Goal: Complete Application Form: Complete application form

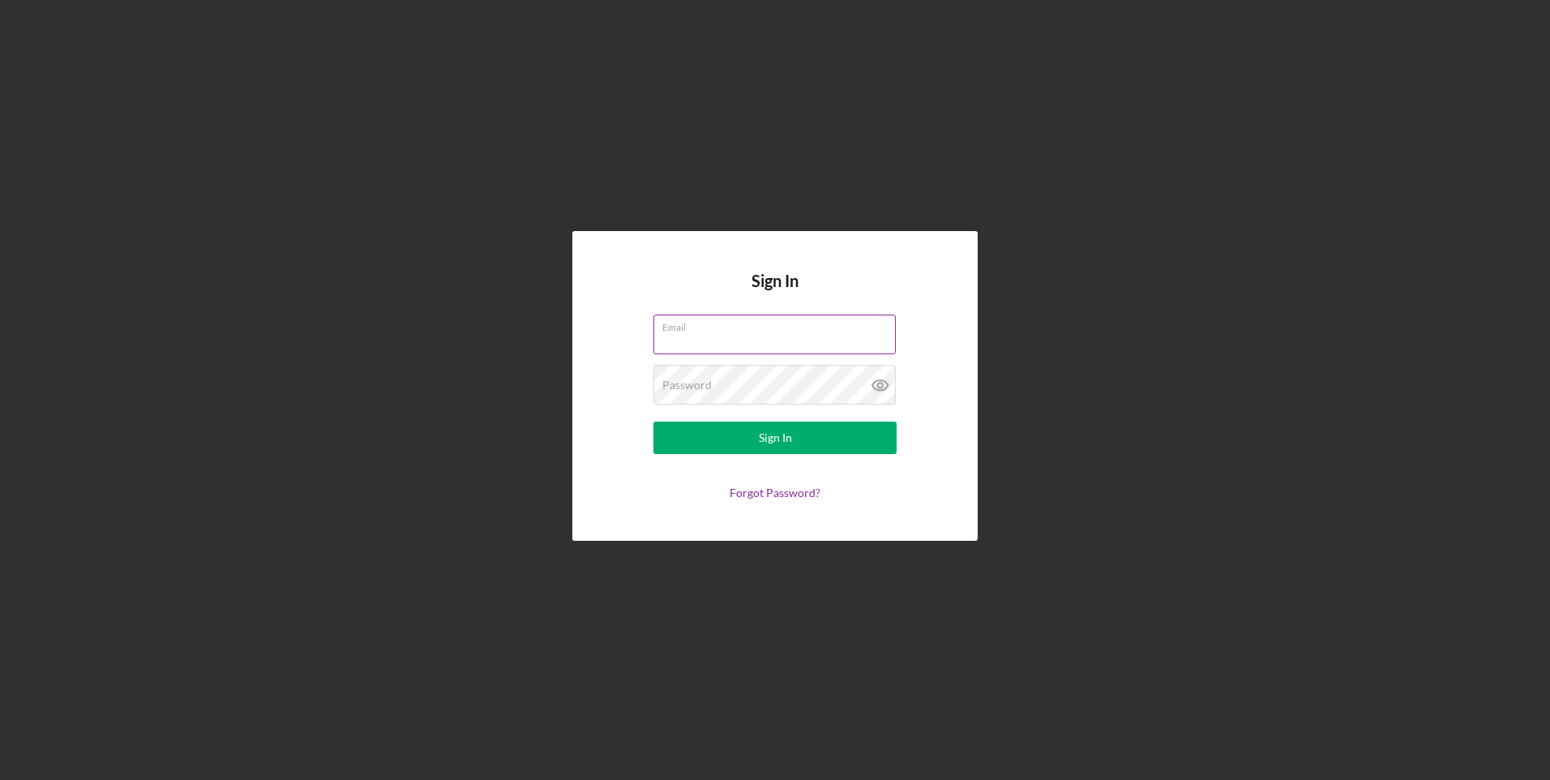
click at [735, 336] on input "Email" at bounding box center [775, 334] width 242 height 39
type input "[EMAIL_ADDRESS][DOMAIN_NAME]"
click at [654, 422] on button "Sign In" at bounding box center [775, 438] width 243 height 32
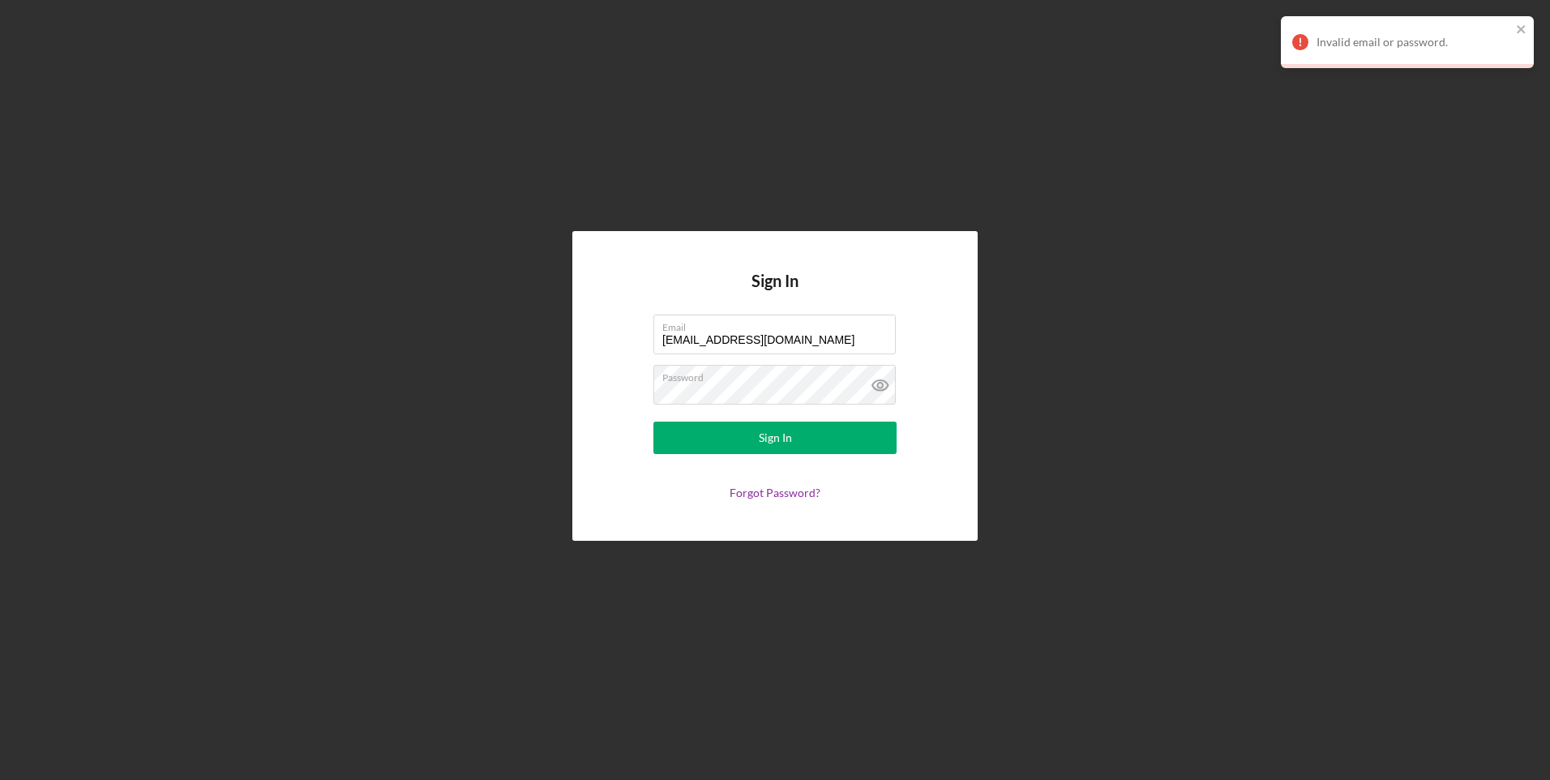
click at [778, 500] on div "Sign In Email [EMAIL_ADDRESS][DOMAIN_NAME] Password Sign In Forgot Password?" at bounding box center [774, 385] width 405 height 309
click at [799, 494] on link "Forgot Password?" at bounding box center [775, 493] width 91 height 14
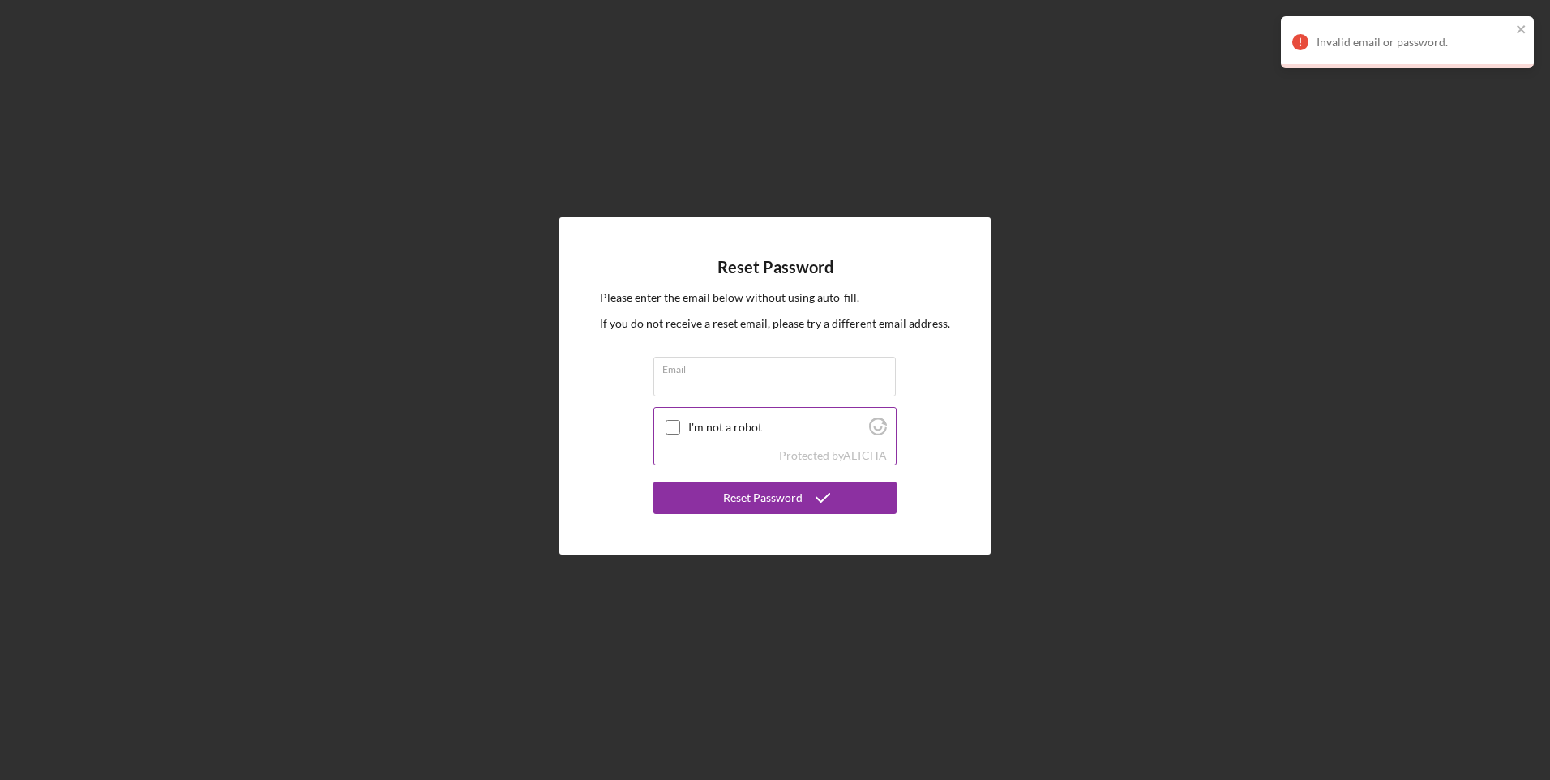
click at [701, 418] on div "I'm not a robot" at bounding box center [775, 427] width 242 height 38
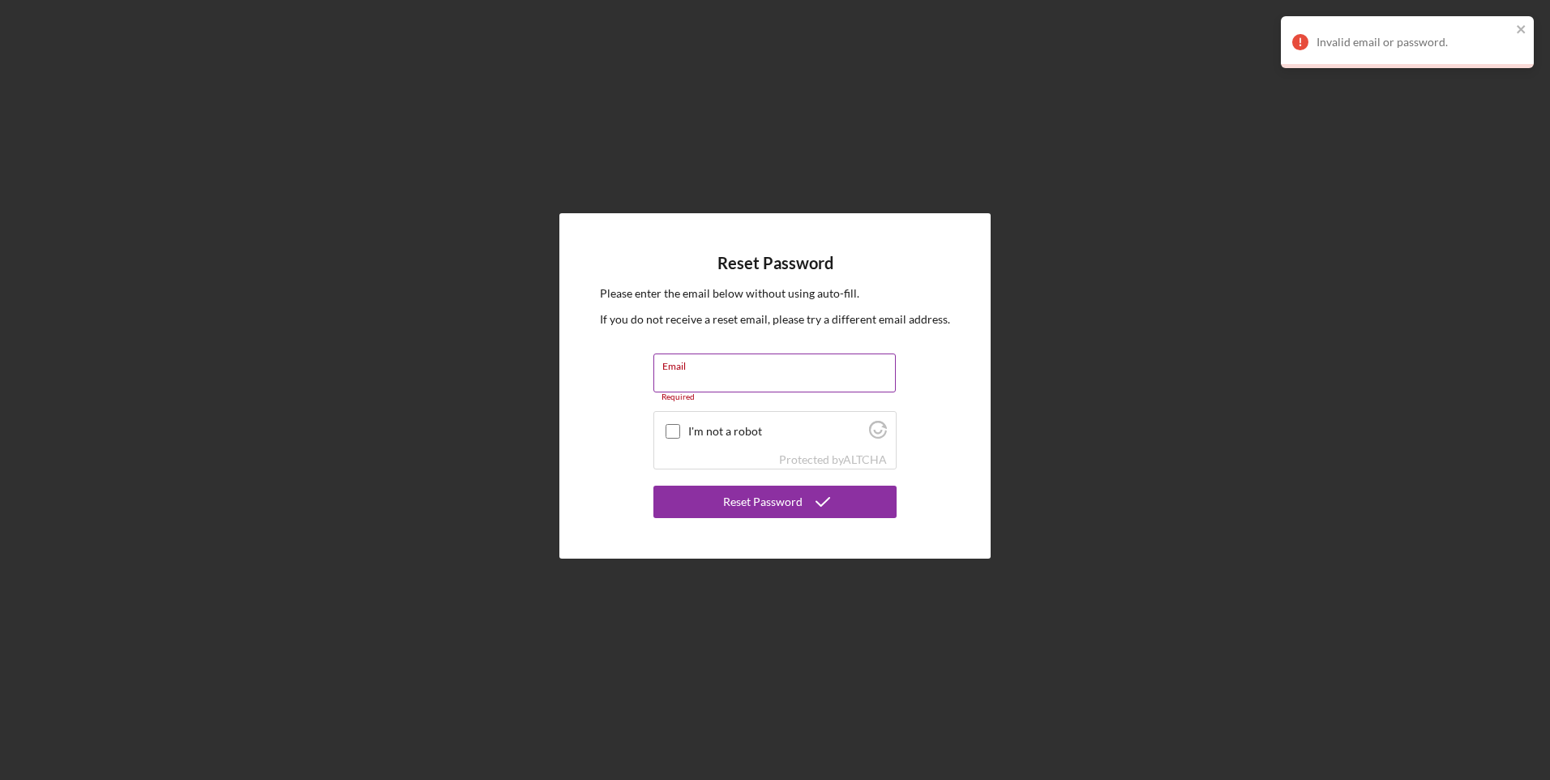
click at [705, 377] on input "Email" at bounding box center [775, 373] width 242 height 39
type input "[EMAIL_ADDRESS][DOMAIN_NAME]"
click at [727, 432] on div "I'm not a robot" at bounding box center [775, 423] width 242 height 38
click at [730, 418] on label "I'm not a robot" at bounding box center [776, 422] width 176 height 13
click at [680, 418] on input "I'm not a robot" at bounding box center [673, 422] width 15 height 15
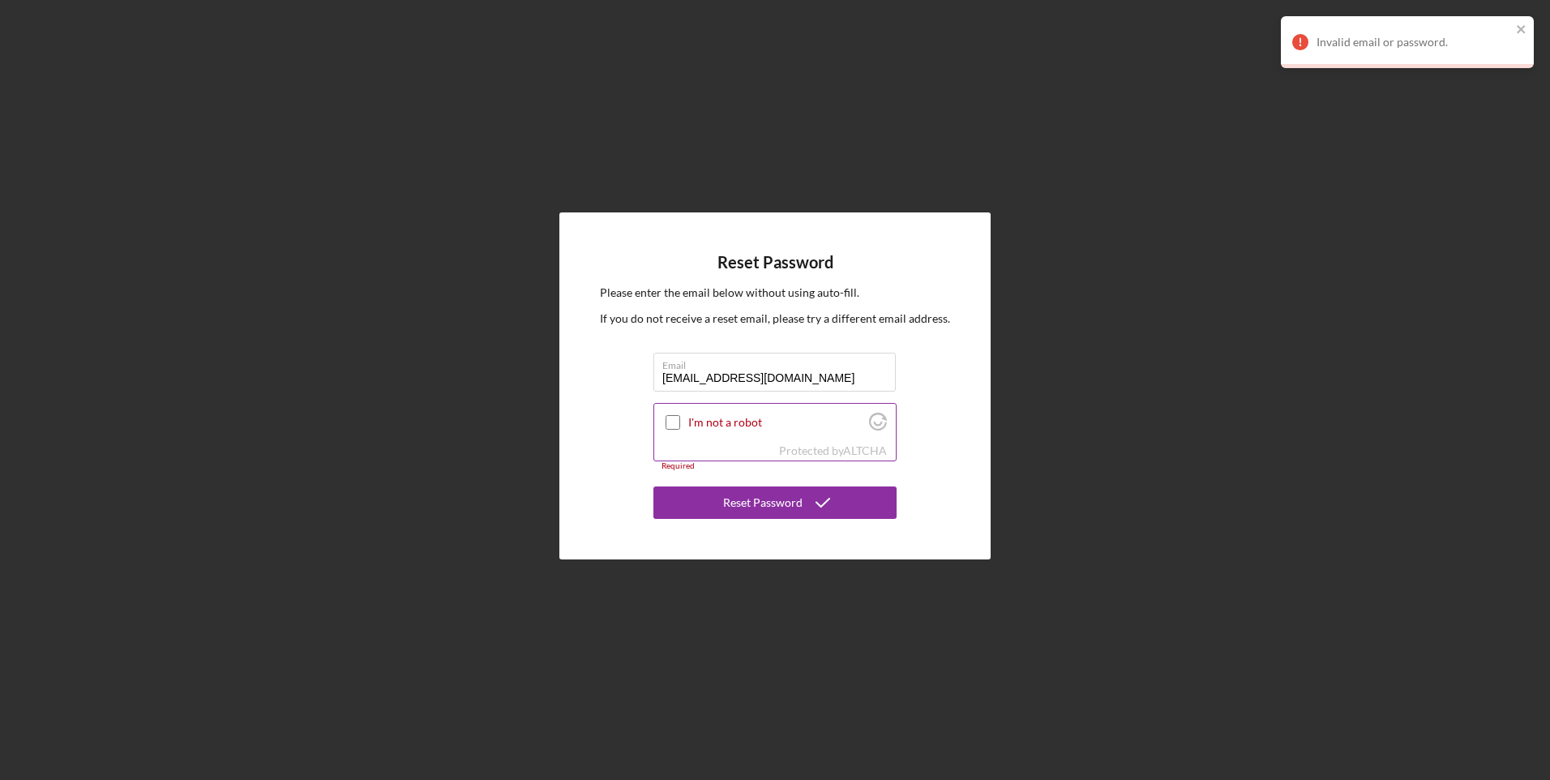
checkbox input "true"
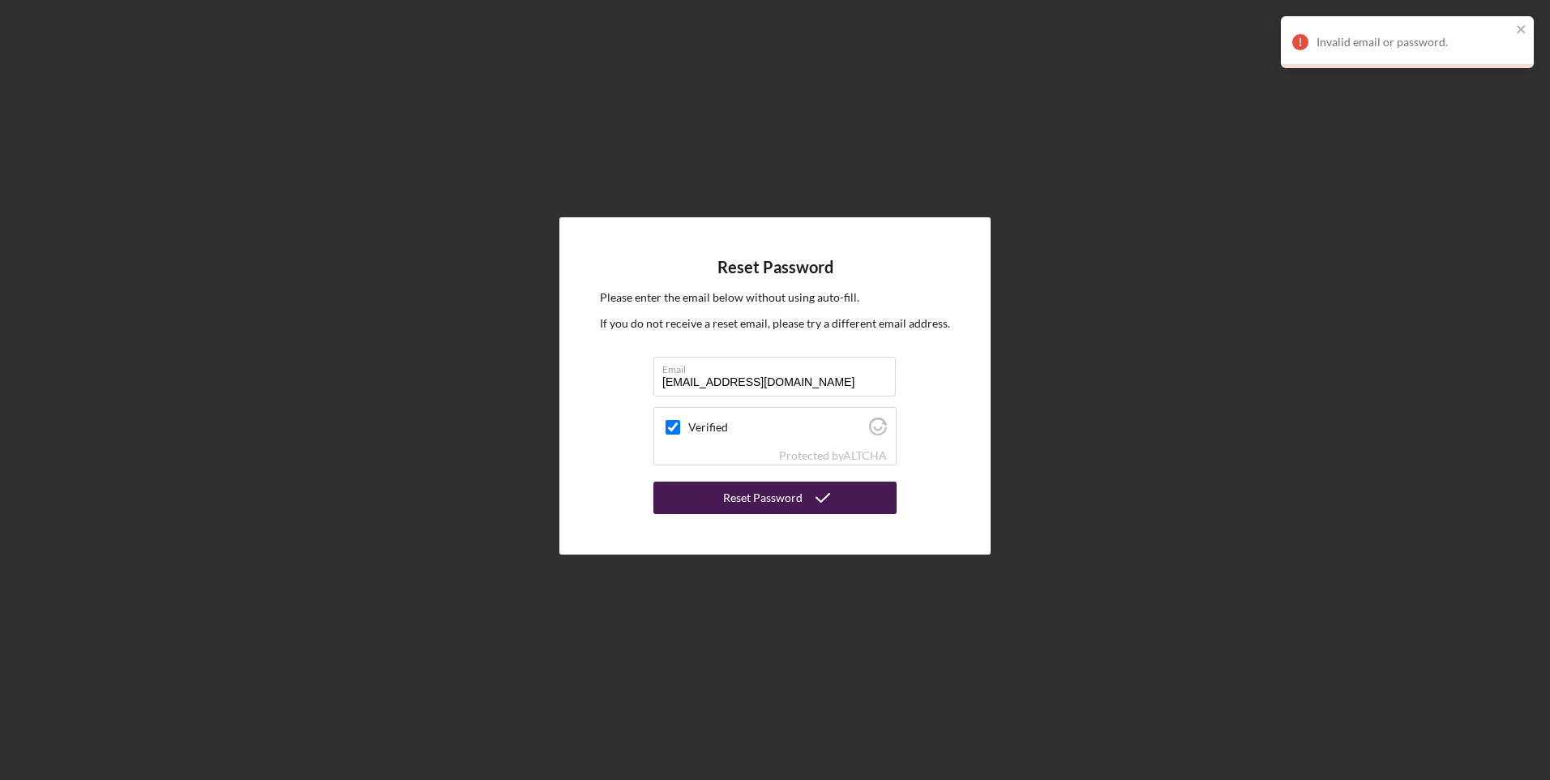
click at [756, 494] on div "Reset Password" at bounding box center [762, 498] width 79 height 32
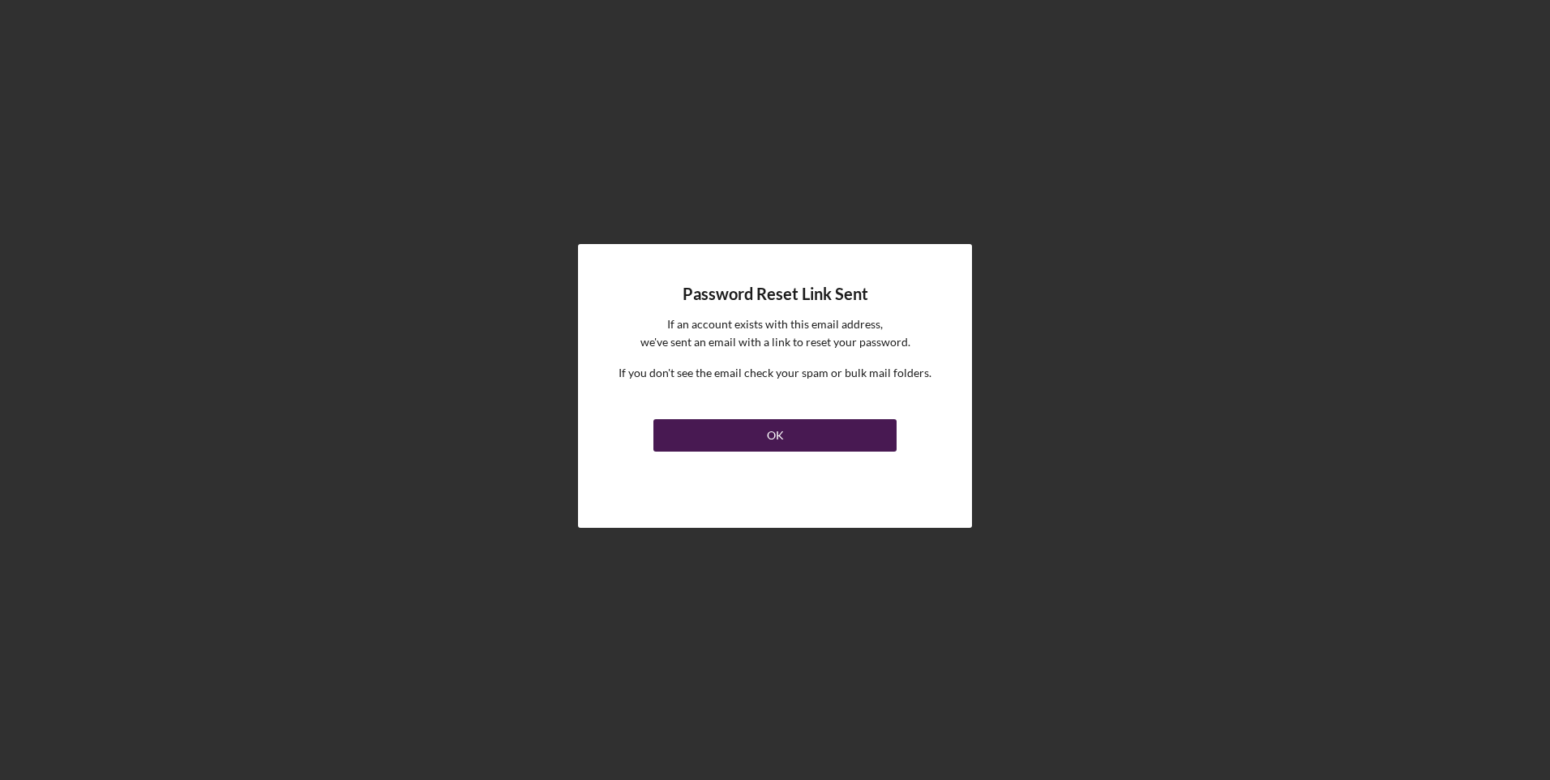
click at [753, 436] on button "OK" at bounding box center [775, 435] width 243 height 32
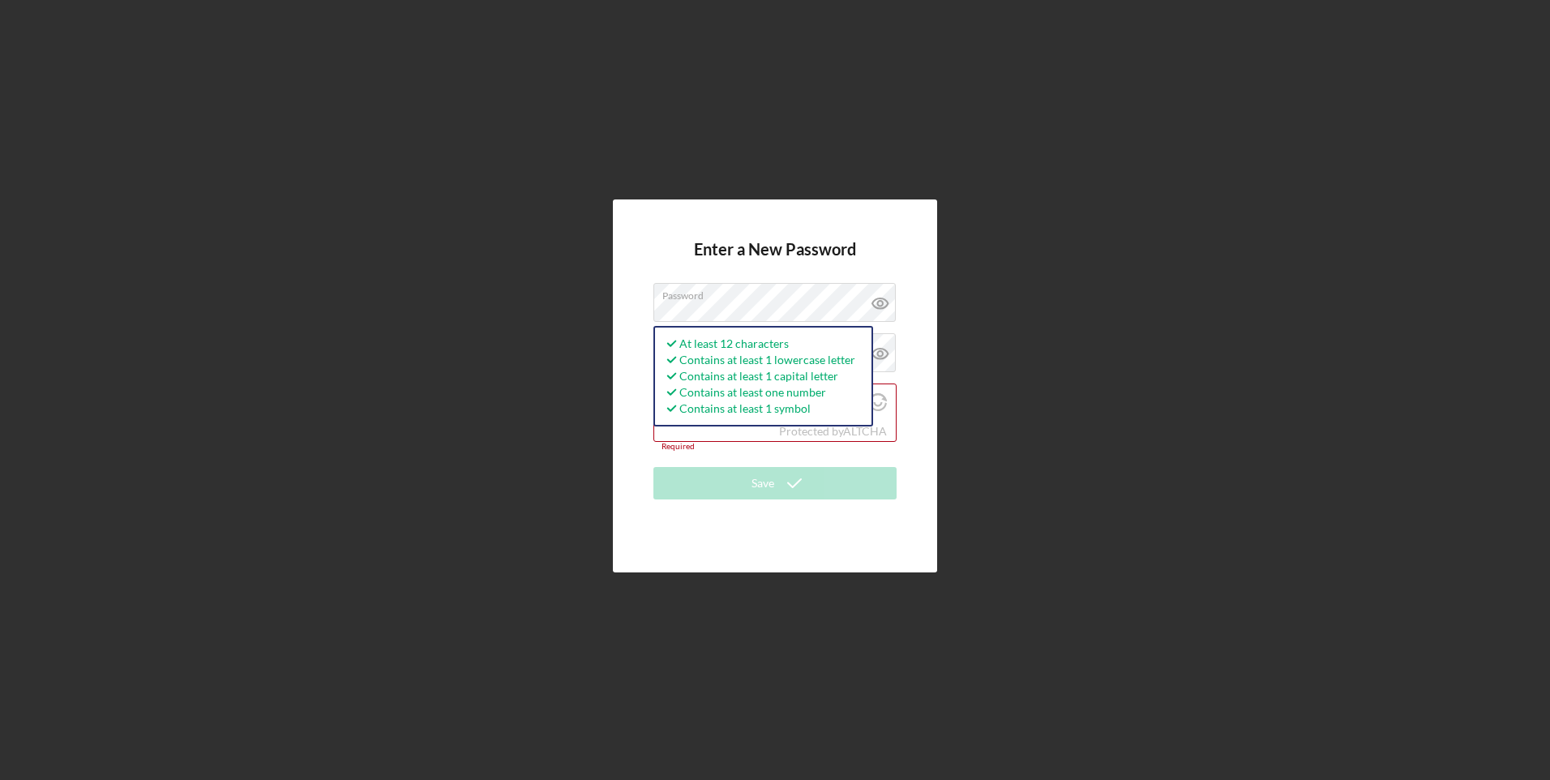
click at [998, 348] on div "Enter a New Password Password At least 12 characters Contains at least 1 lowerc…" at bounding box center [775, 386] width 1534 height 772
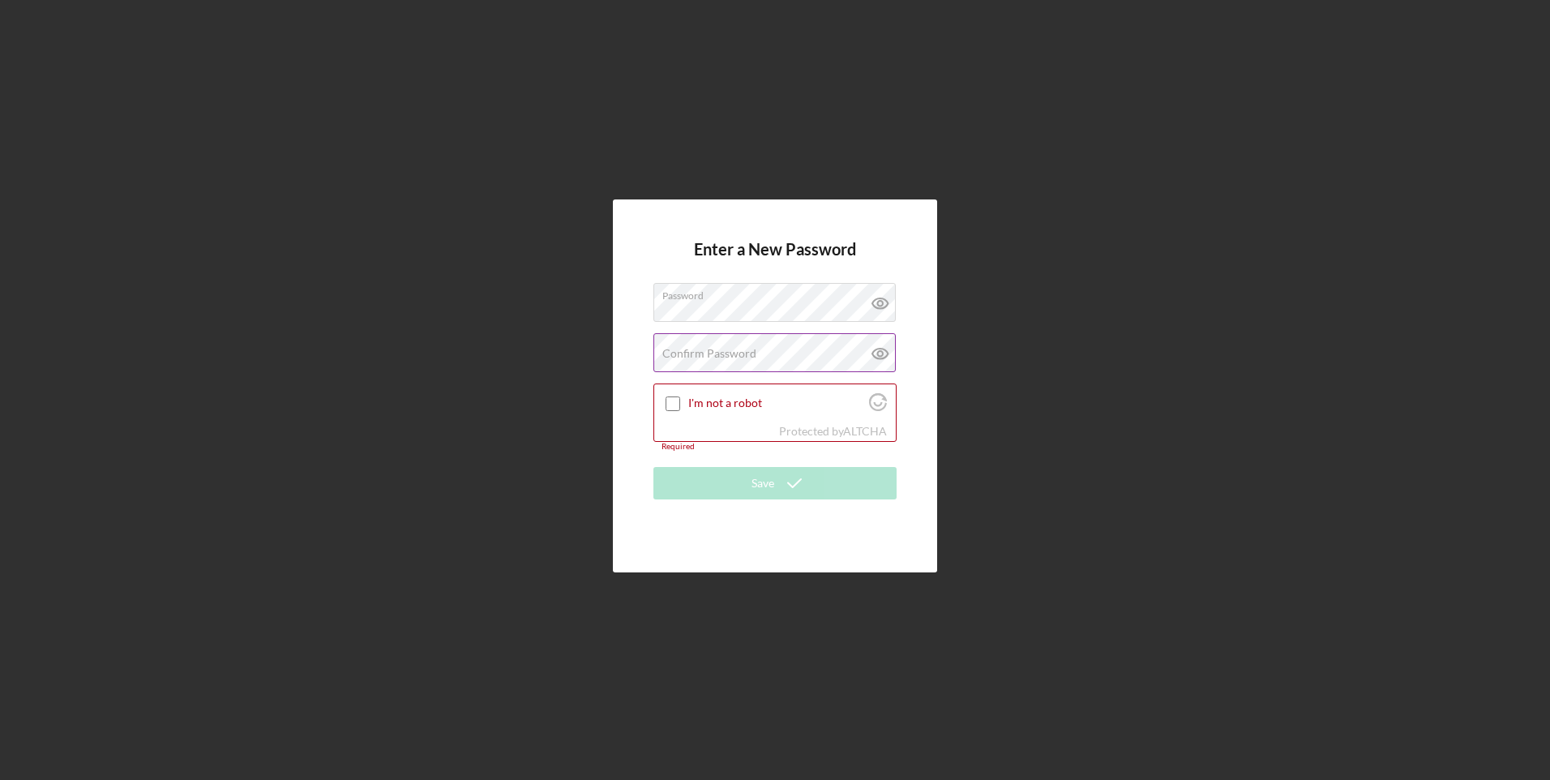
click at [808, 350] on div "Confirm Password Passwords do not match." at bounding box center [775, 353] width 243 height 41
click at [760, 409] on label "I'm not a robot" at bounding box center [776, 402] width 176 height 13
click at [680, 409] on input "I'm not a robot" at bounding box center [673, 403] width 15 height 15
checkbox input "true"
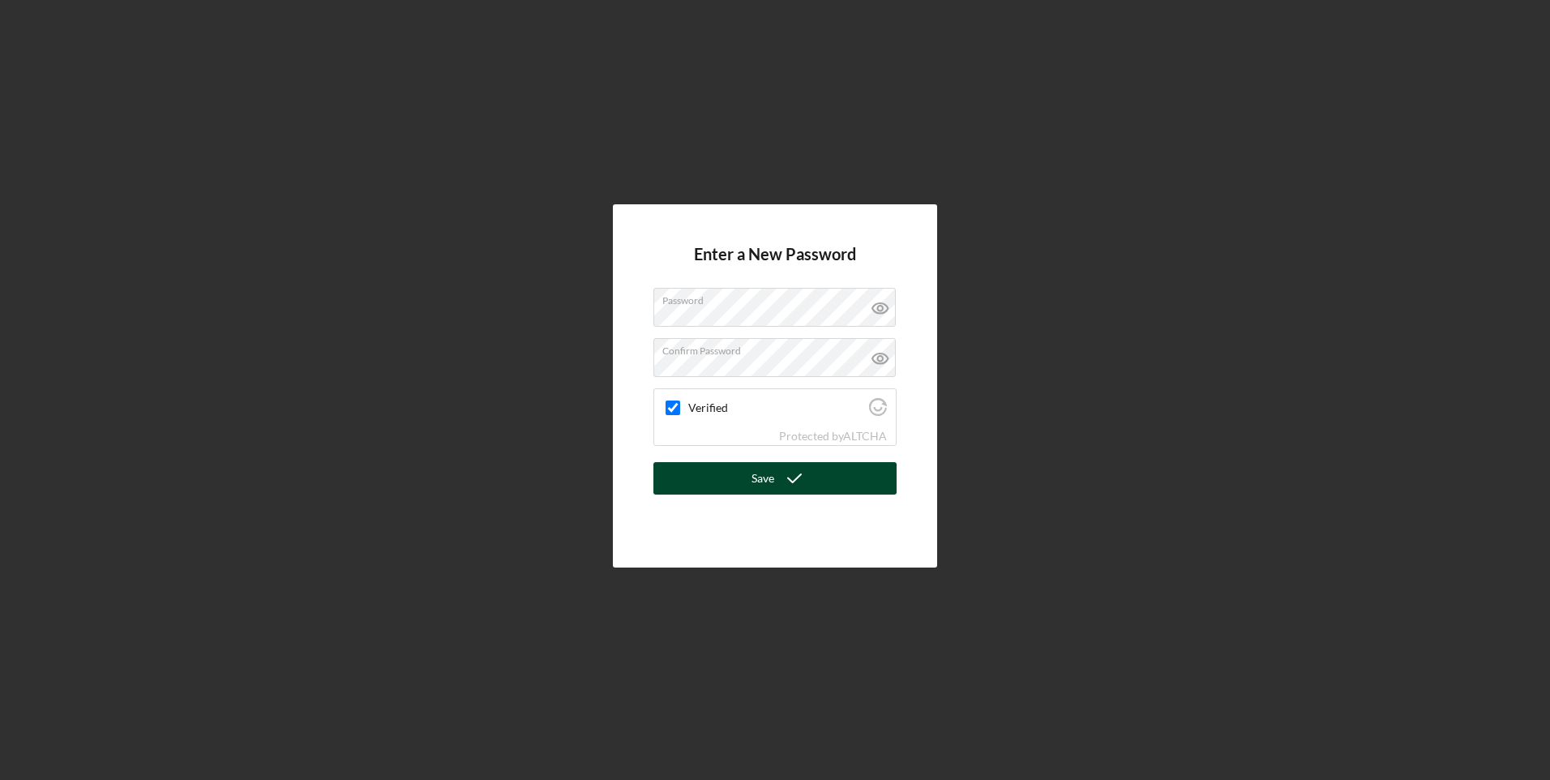
click at [780, 480] on icon "submit" at bounding box center [794, 478] width 41 height 41
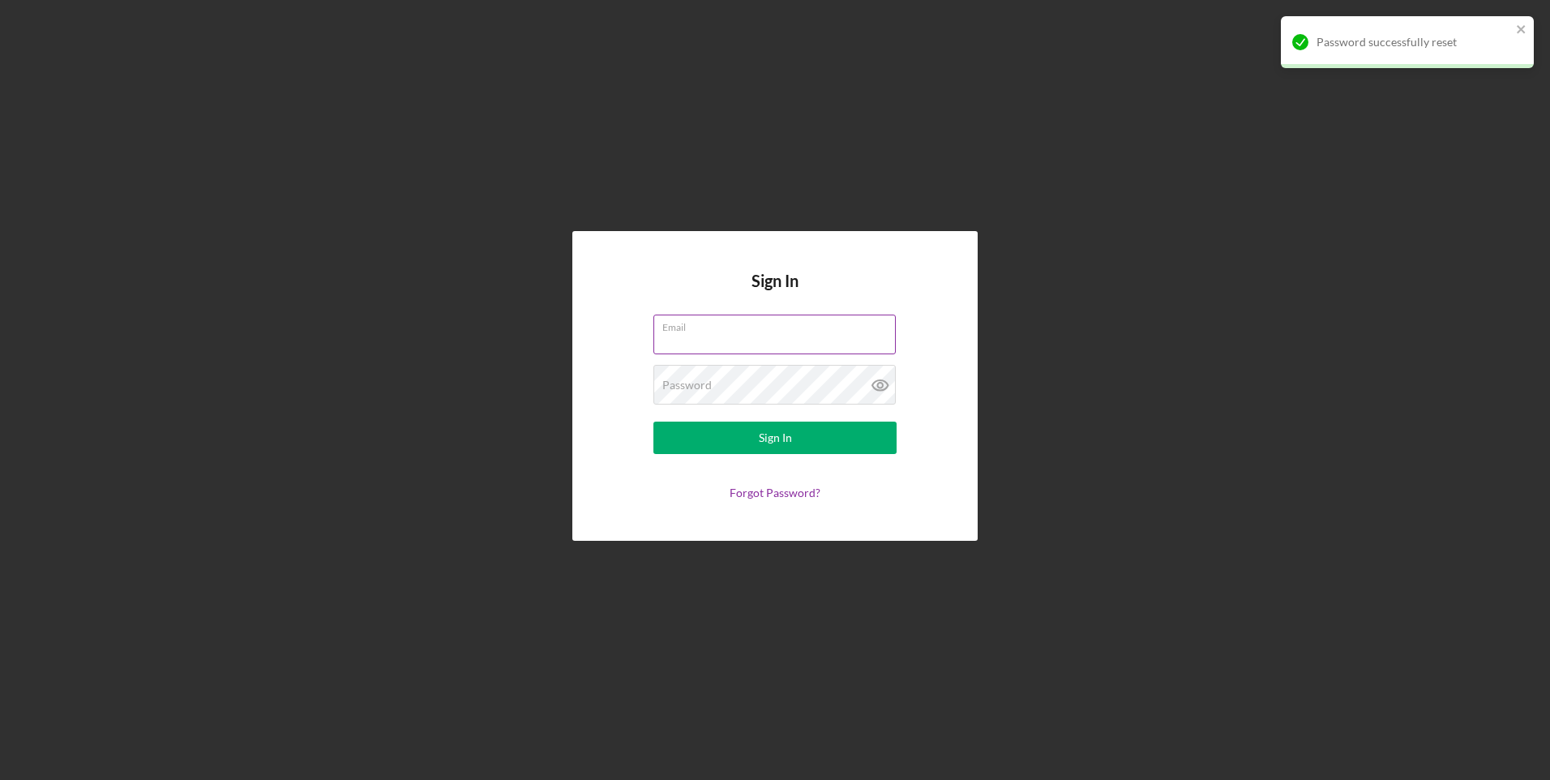
click at [797, 345] on input "Email" at bounding box center [775, 334] width 242 height 39
type input "ieasley046@gmail.com"
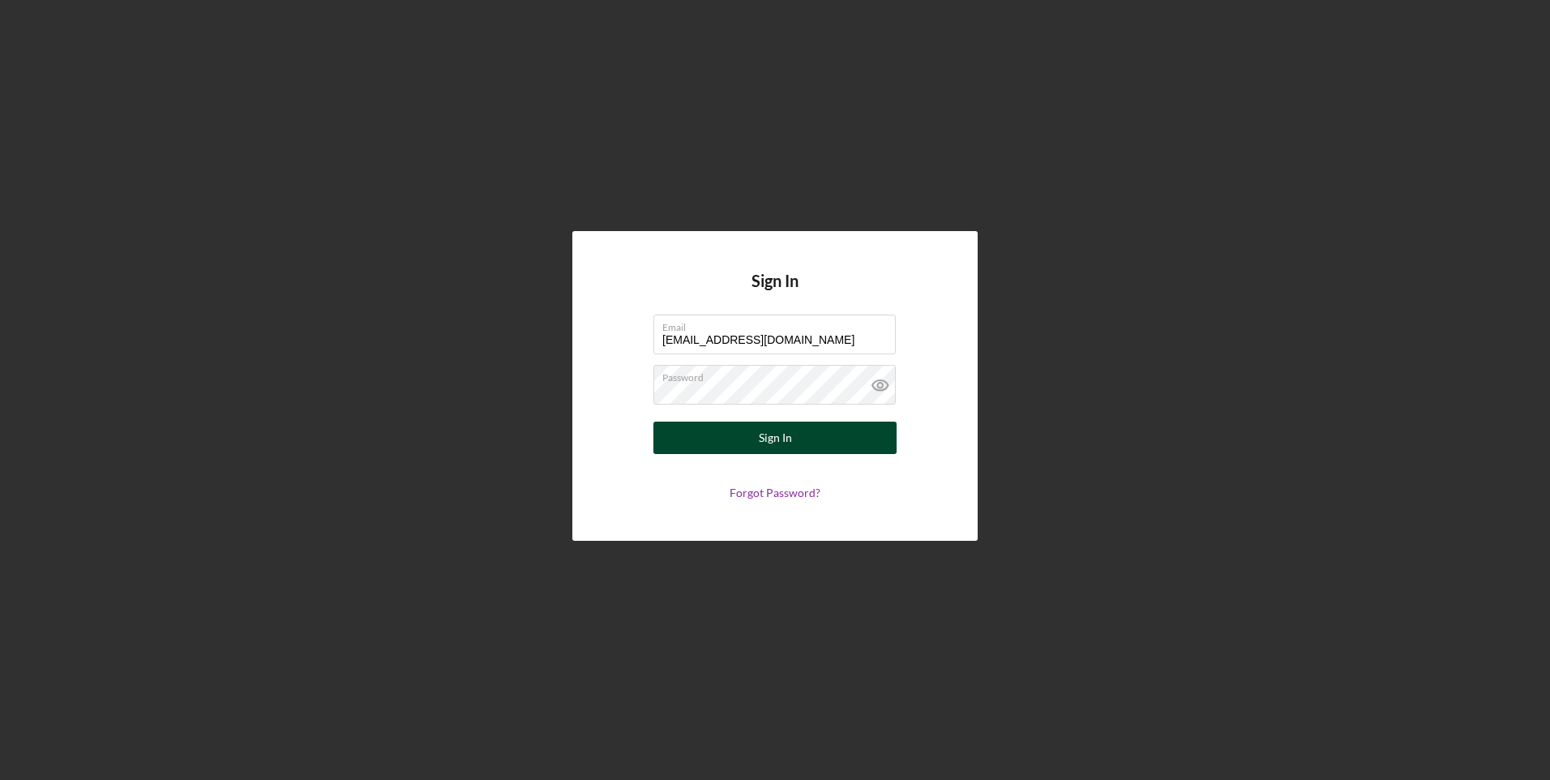
click at [769, 435] on div "Sign In" at bounding box center [775, 438] width 33 height 32
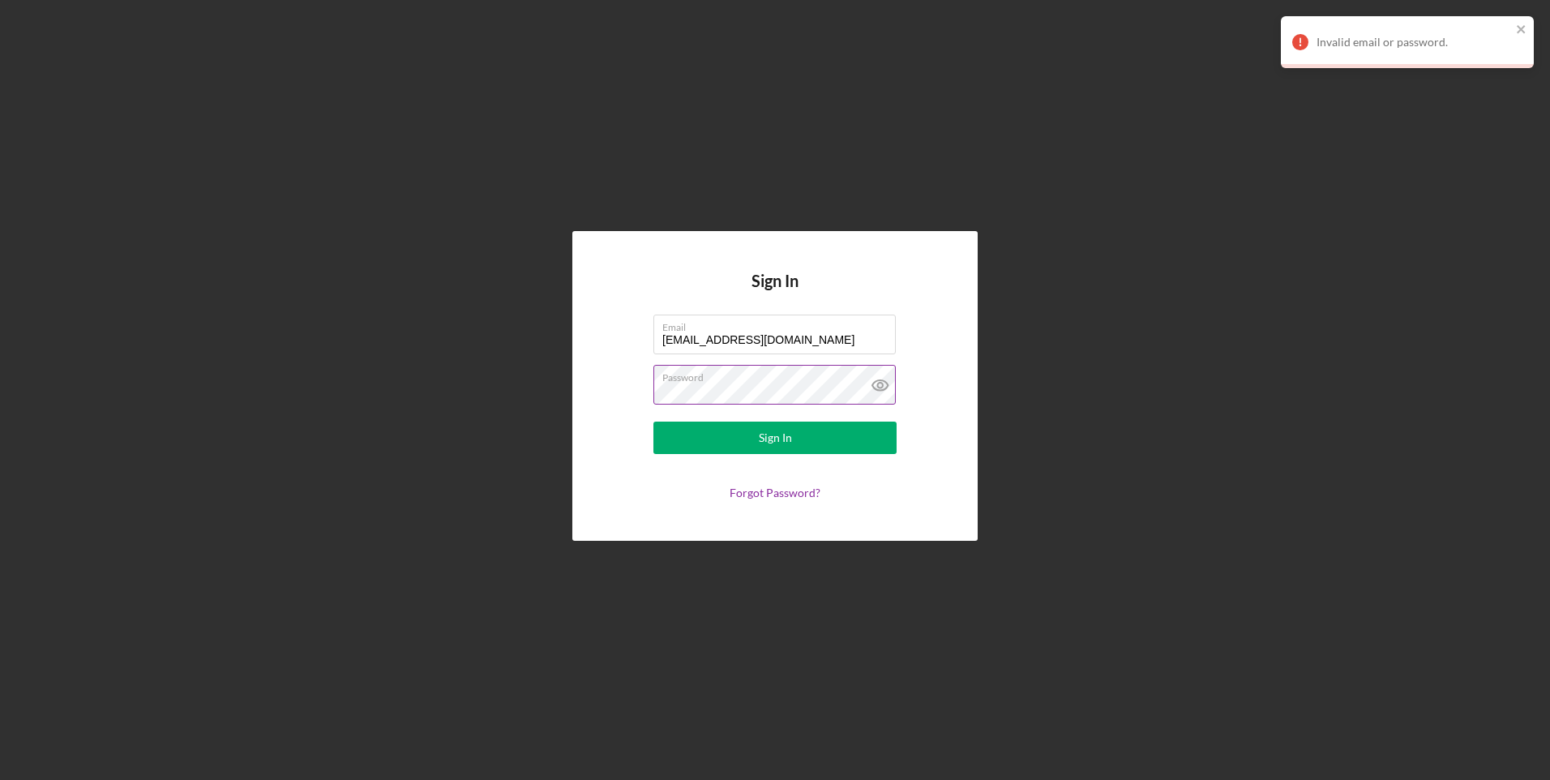
click at [872, 381] on icon at bounding box center [880, 385] width 41 height 41
click at [735, 447] on button "Sign In" at bounding box center [775, 438] width 243 height 32
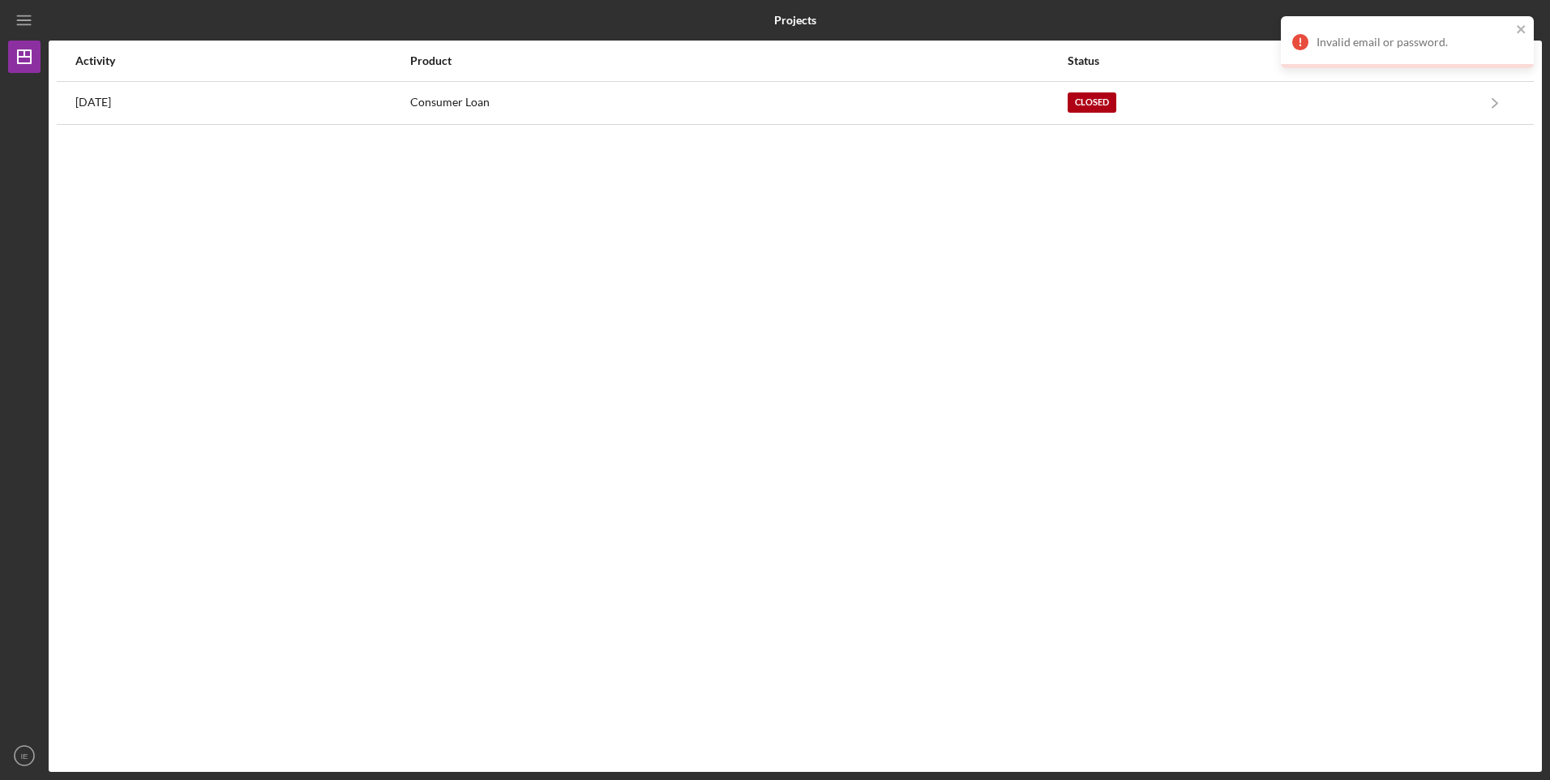
click at [978, 246] on div "Activity Product Status View 9 months ago Consumer Loan Closed Icon/Navigate Co…" at bounding box center [796, 406] width 1494 height 731
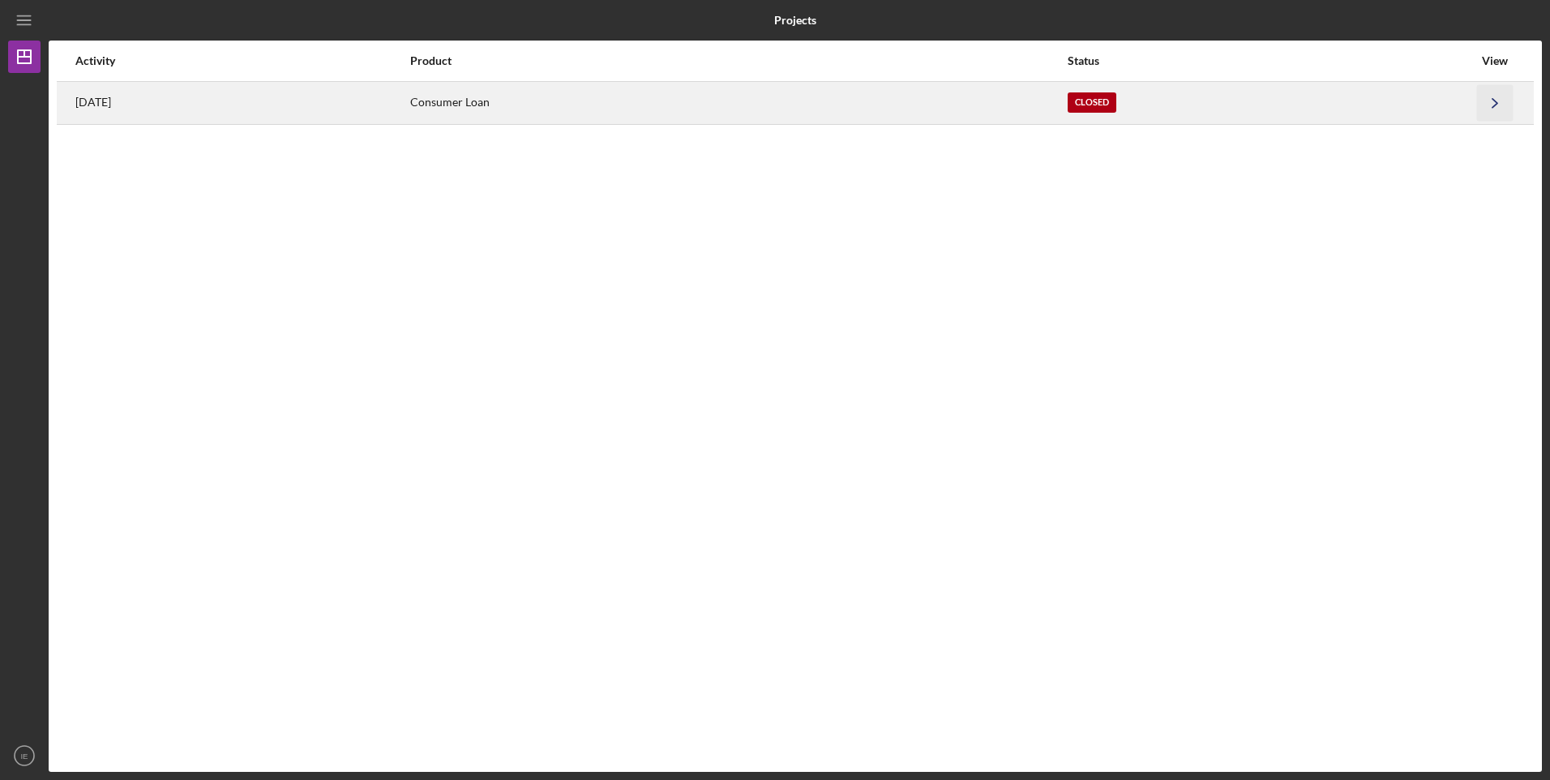
click at [1485, 96] on icon "Icon/Navigate" at bounding box center [1495, 102] width 36 height 36
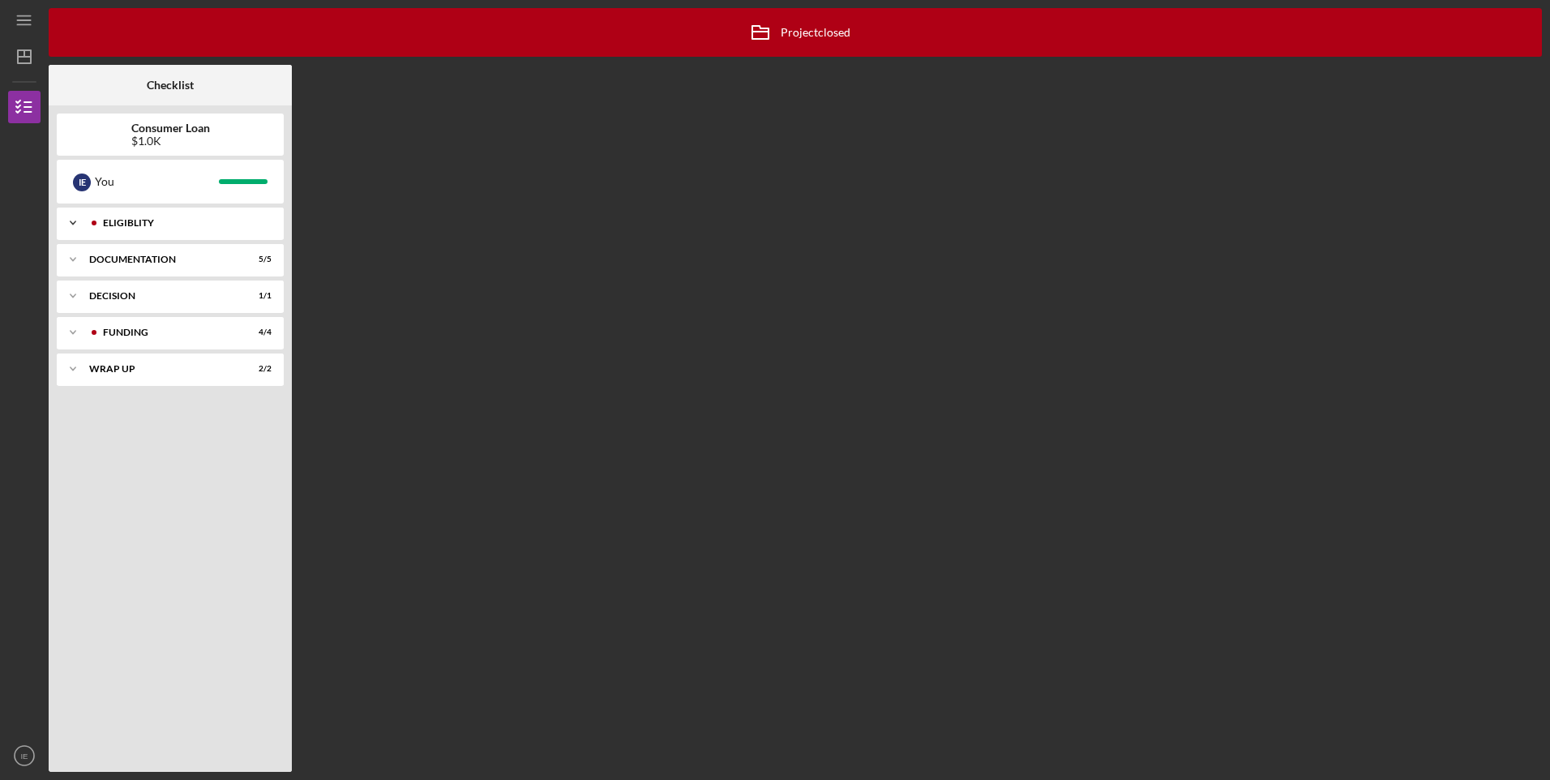
click at [74, 226] on icon "Icon/Expander" at bounding box center [73, 223] width 32 height 32
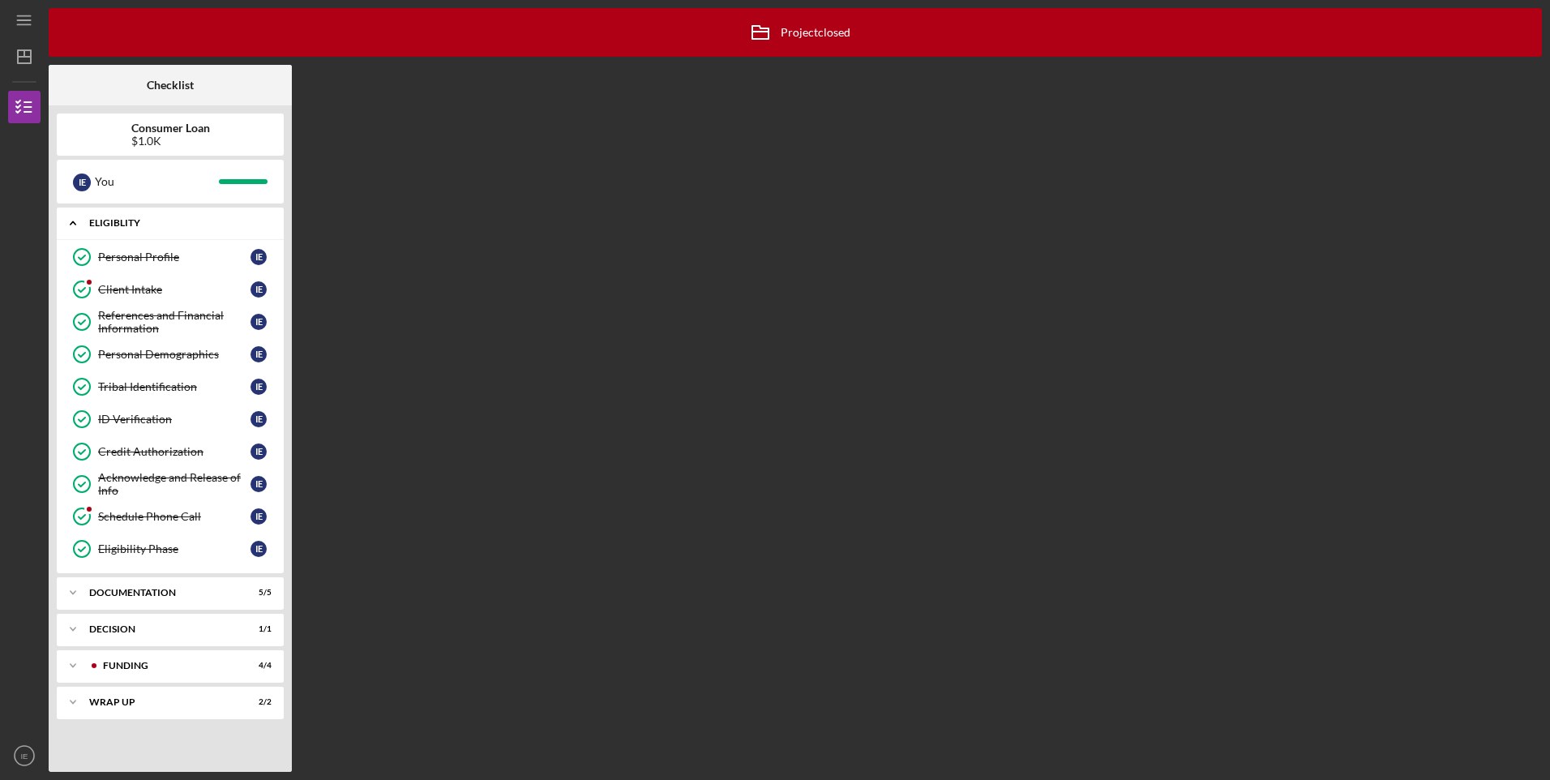
click at [74, 226] on icon "Icon/Expander" at bounding box center [73, 223] width 32 height 32
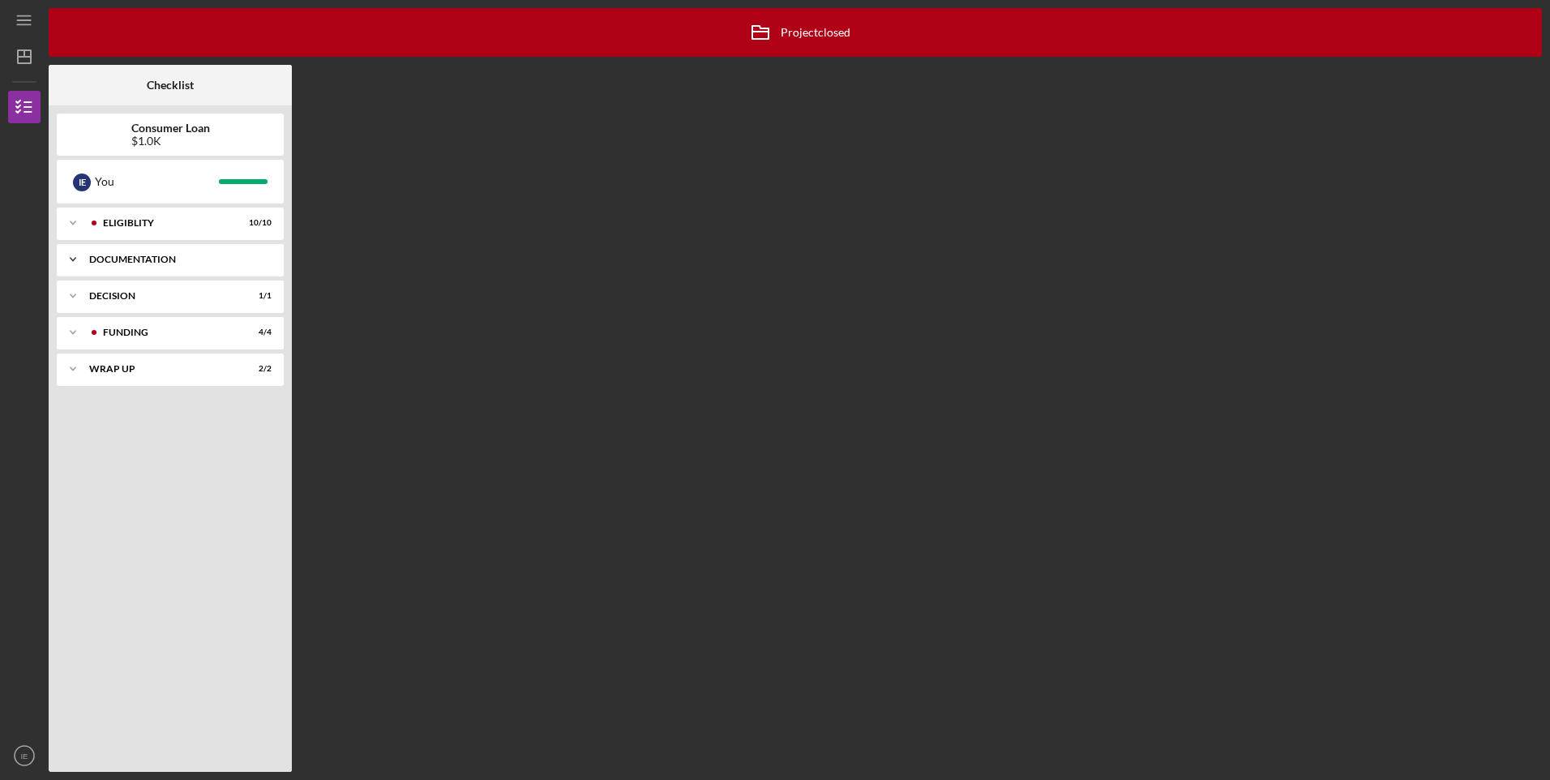
click at [78, 262] on icon "Icon/Expander" at bounding box center [73, 259] width 32 height 32
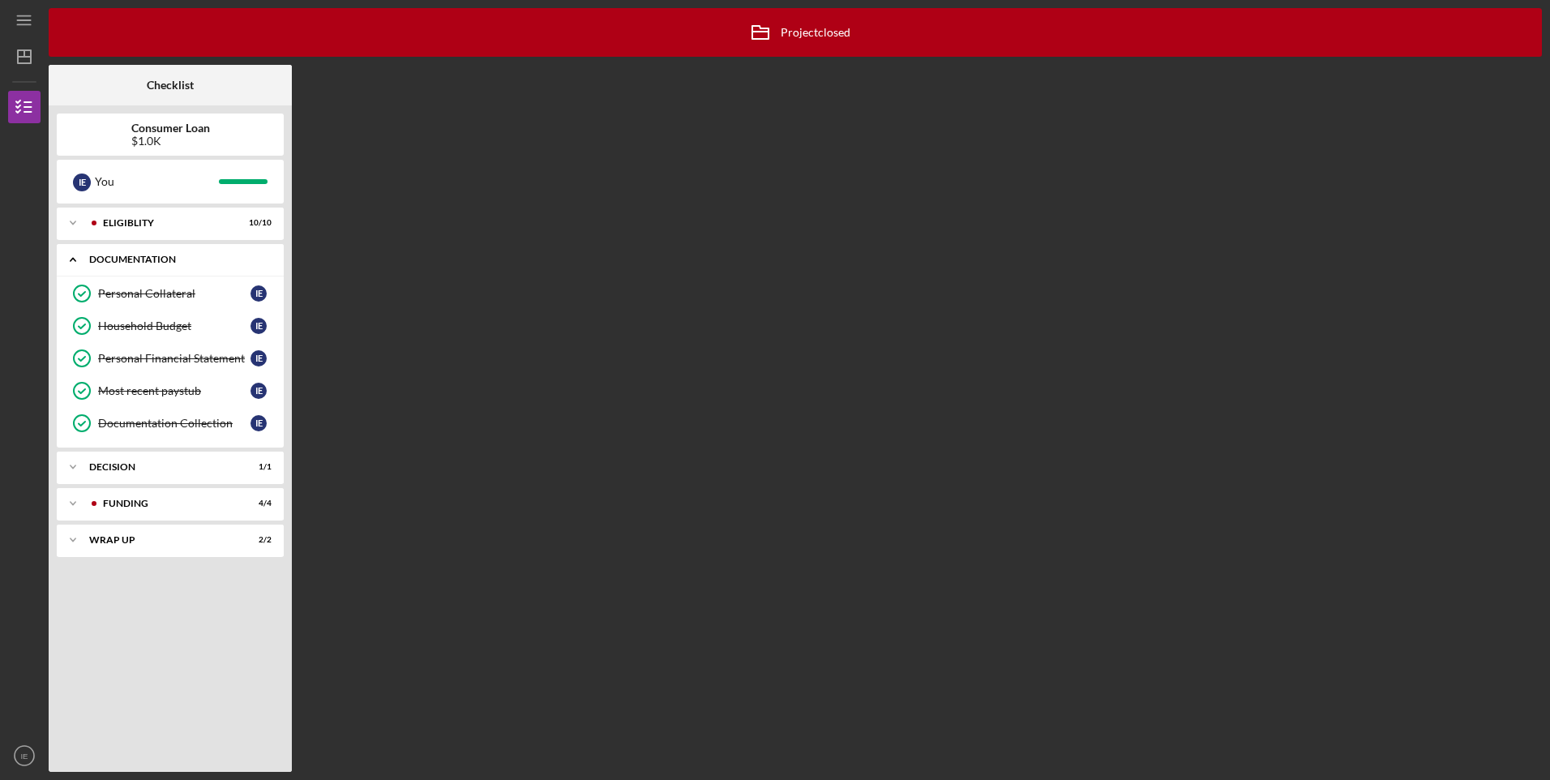
click at [77, 262] on icon "Icon/Expander" at bounding box center [73, 259] width 32 height 32
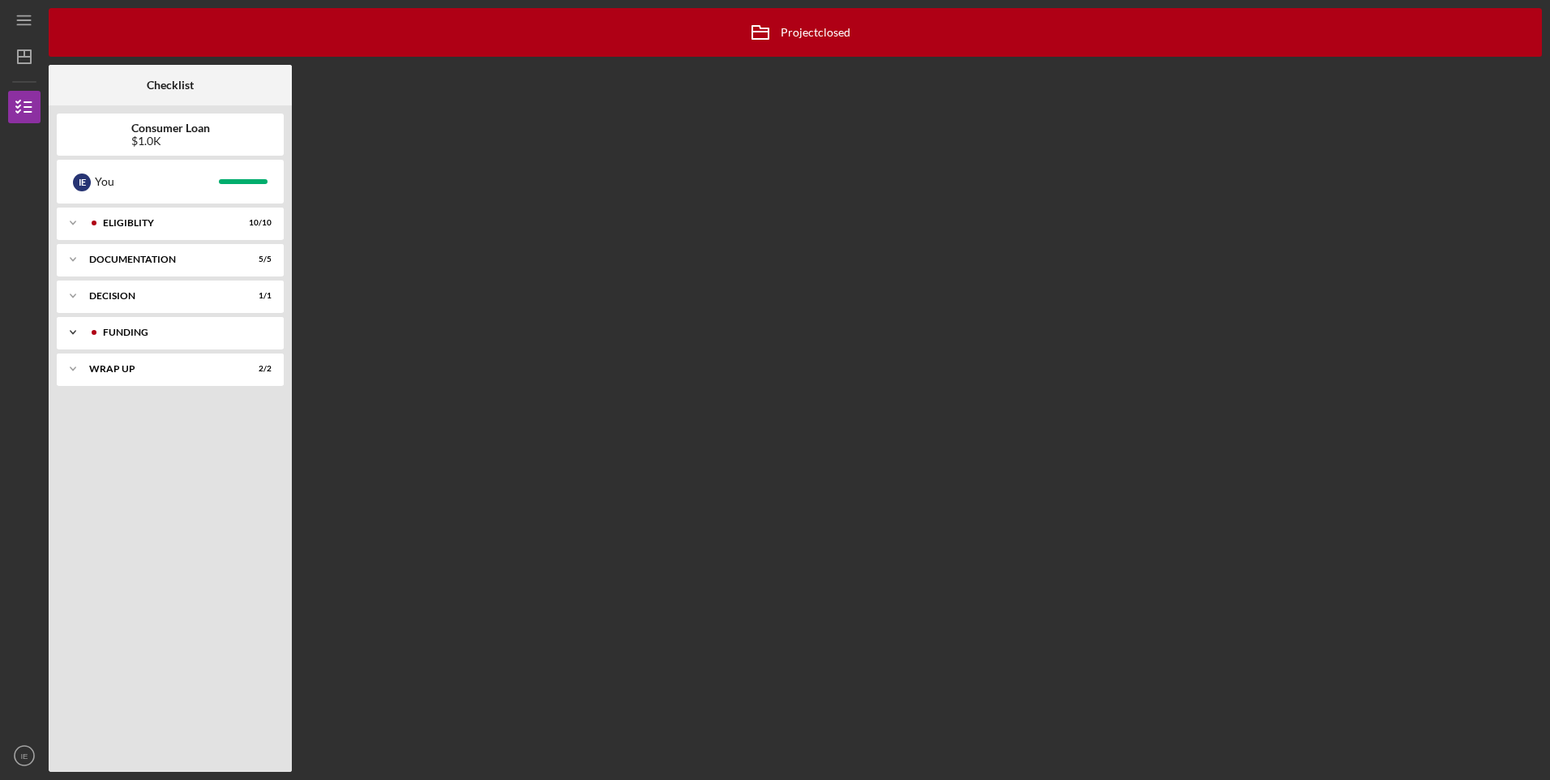
click at [79, 328] on icon "Icon/Expander" at bounding box center [73, 332] width 32 height 32
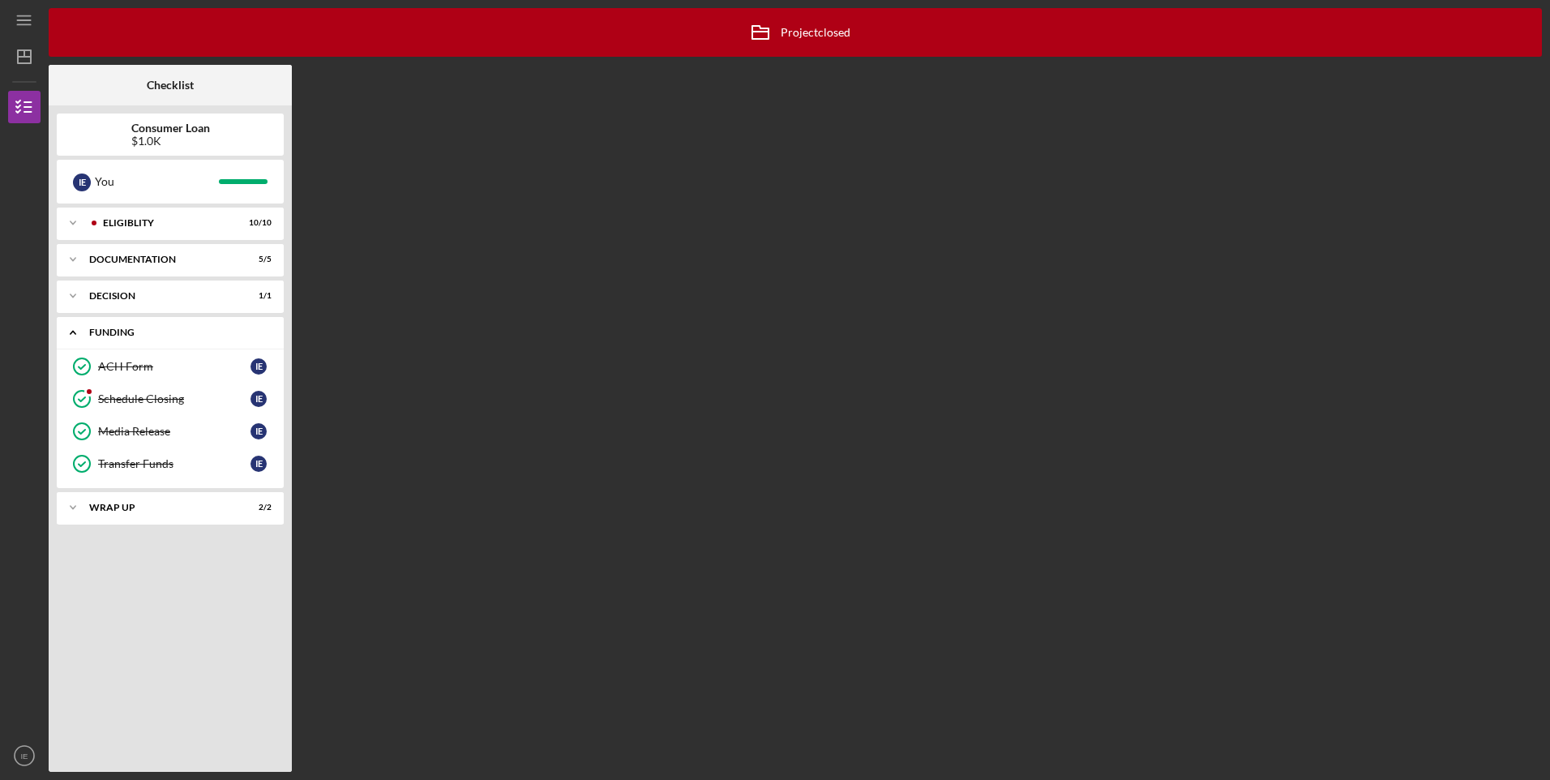
click at [79, 328] on icon "Icon/Expander" at bounding box center [73, 332] width 32 height 32
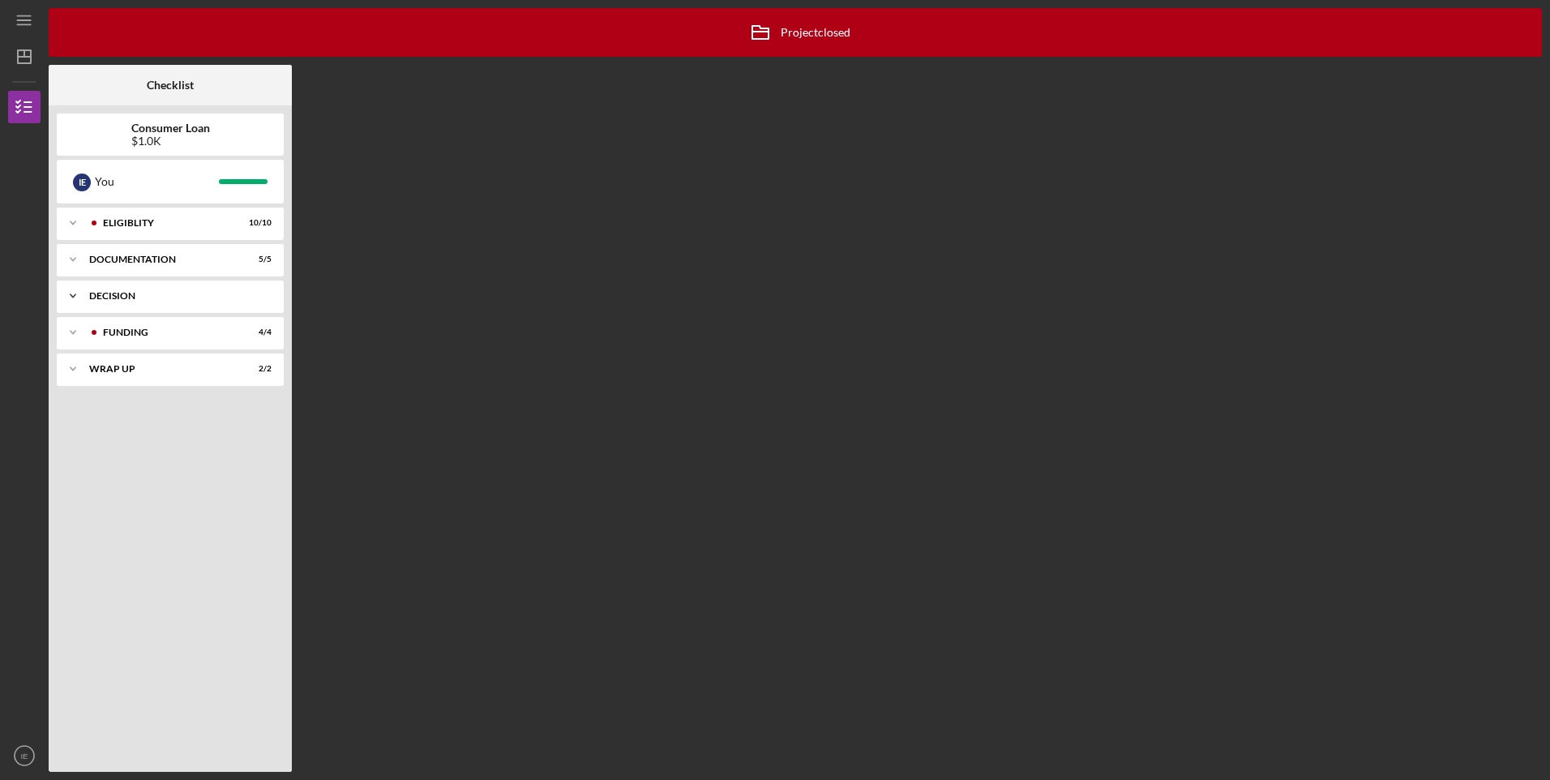
click at [78, 308] on icon "Icon/Expander" at bounding box center [73, 296] width 32 height 32
click at [83, 364] on icon "Icon/Expander" at bounding box center [73, 369] width 32 height 32
click at [29, 31] on icon "Icon/Menu" at bounding box center [24, 20] width 36 height 36
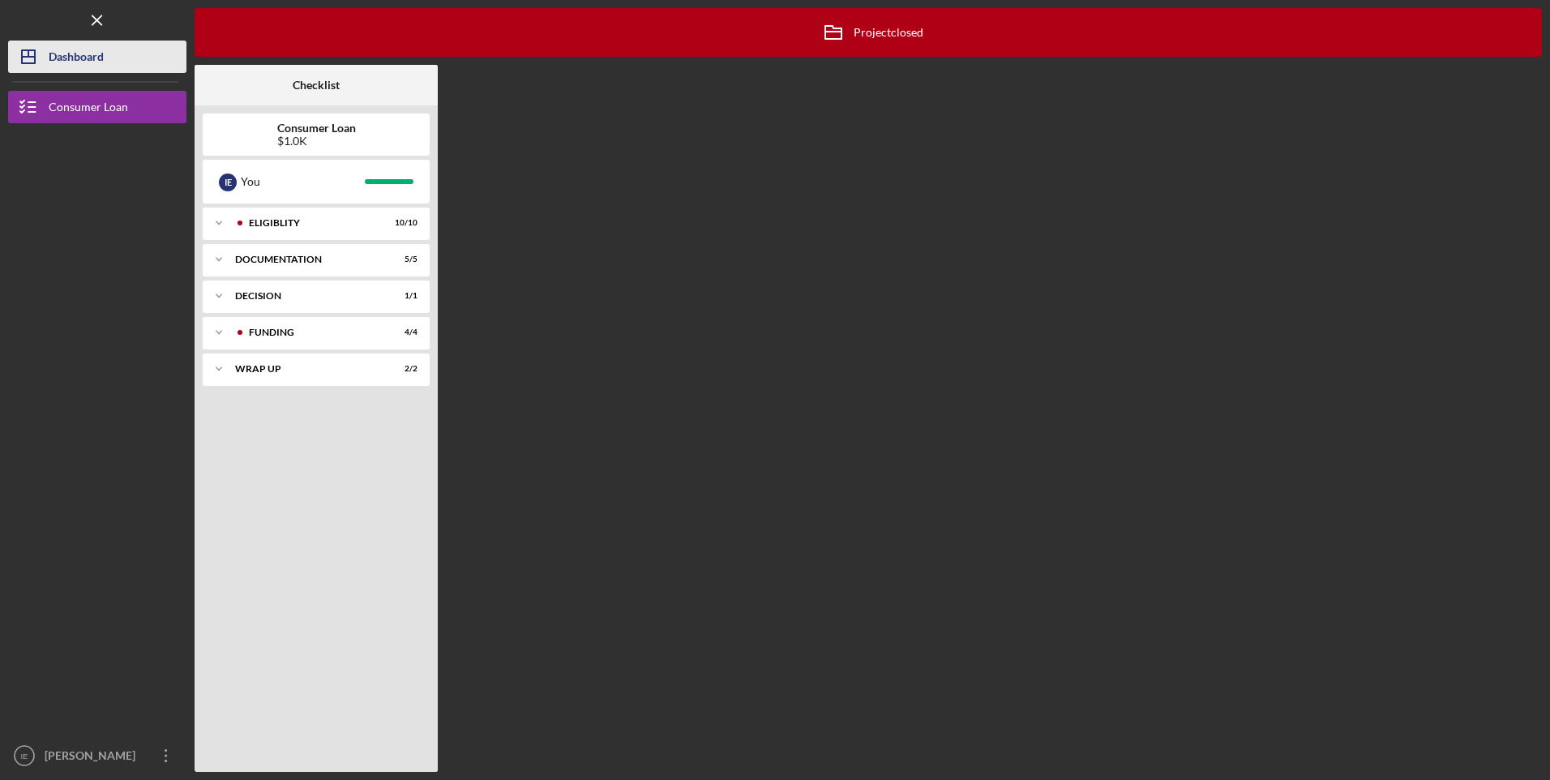
click at [27, 60] on icon "Icon/Dashboard" at bounding box center [28, 56] width 41 height 41
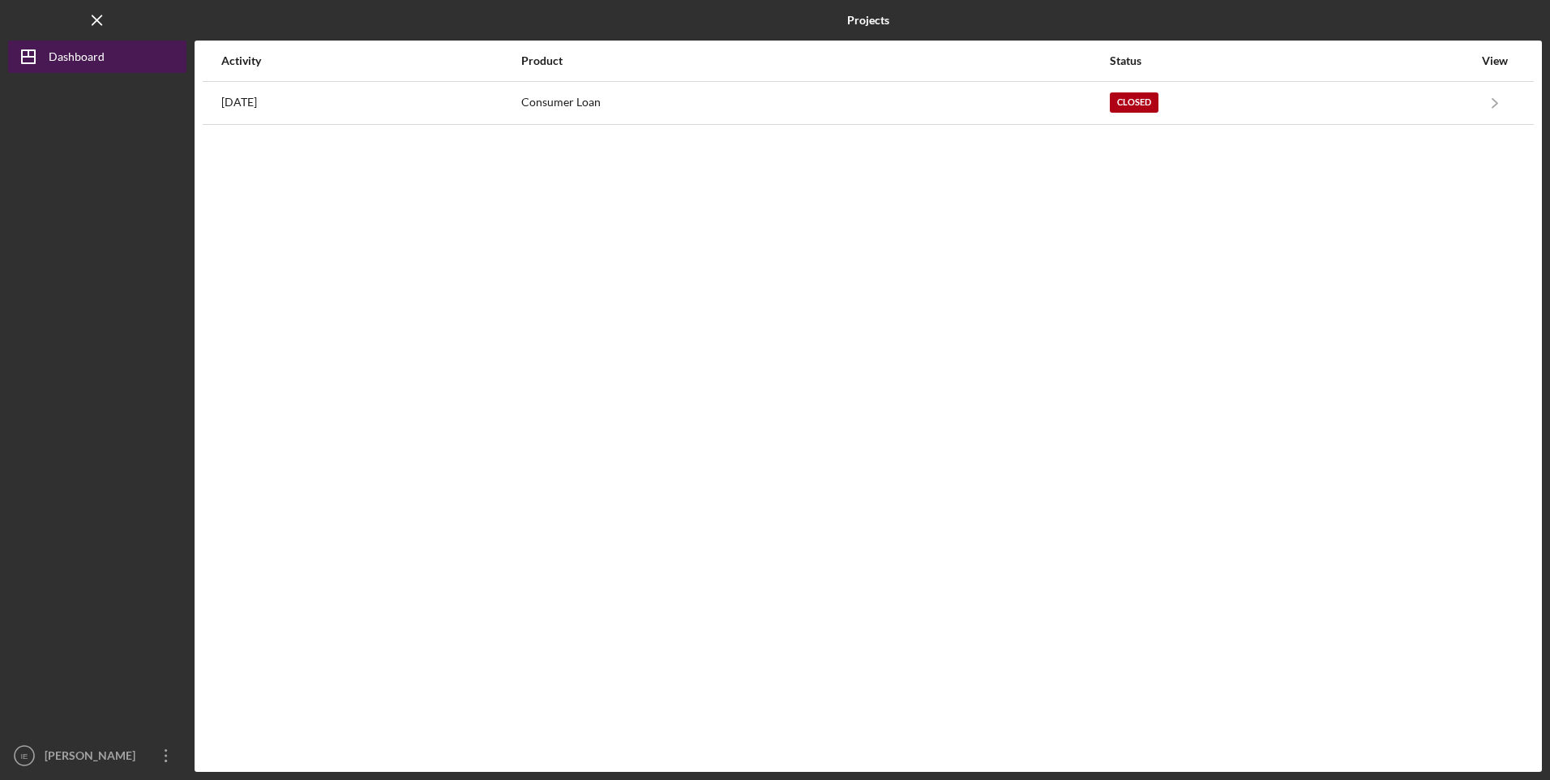
click at [117, 61] on button "Icon/Dashboard Dashboard" at bounding box center [97, 57] width 178 height 32
click at [96, 19] on icon "Icon/Menu Close" at bounding box center [97, 20] width 36 height 36
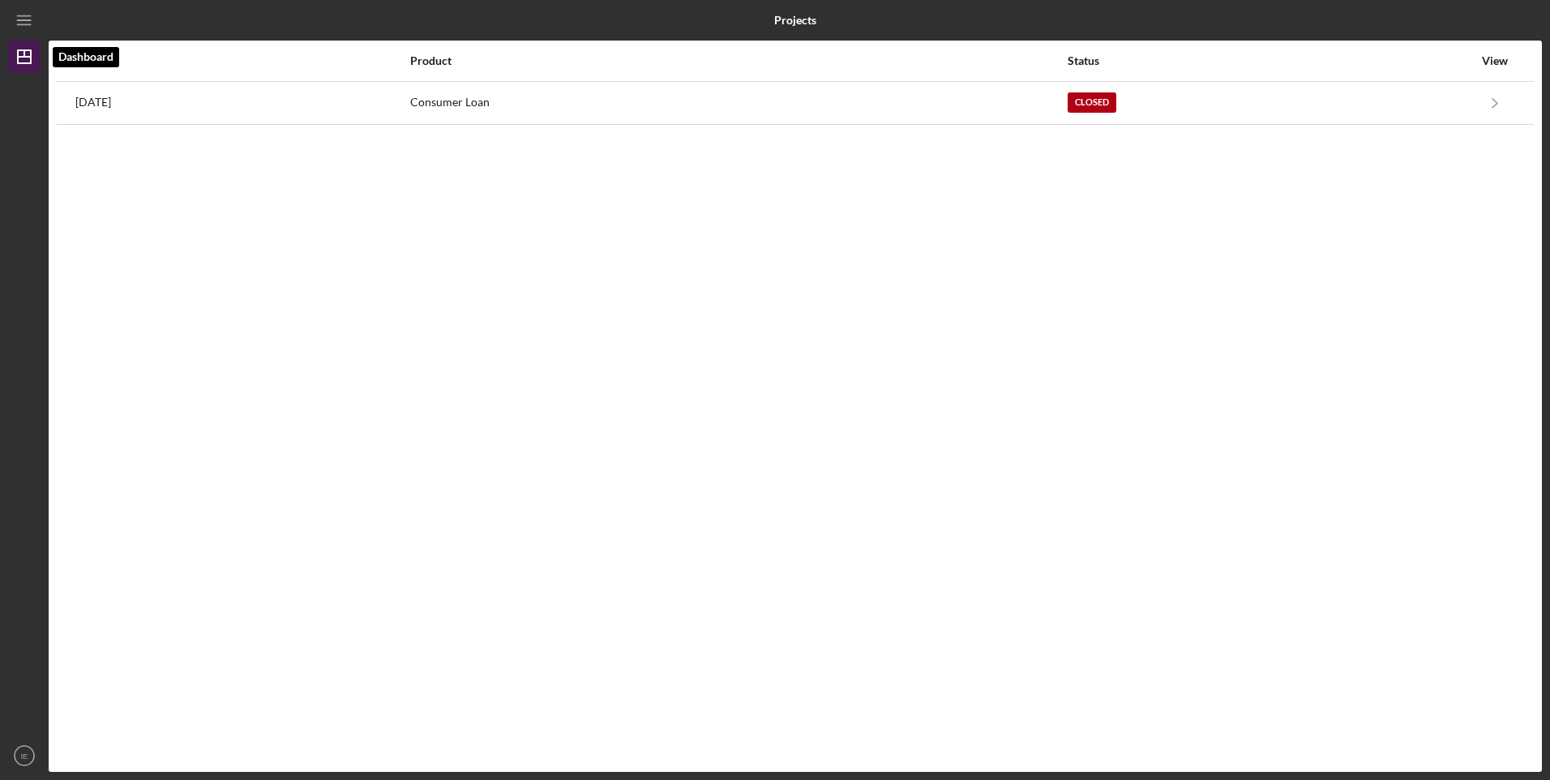
click at [18, 62] on polygon "button" at bounding box center [24, 56] width 13 height 13
click at [22, 749] on icon "IE" at bounding box center [24, 755] width 32 height 41
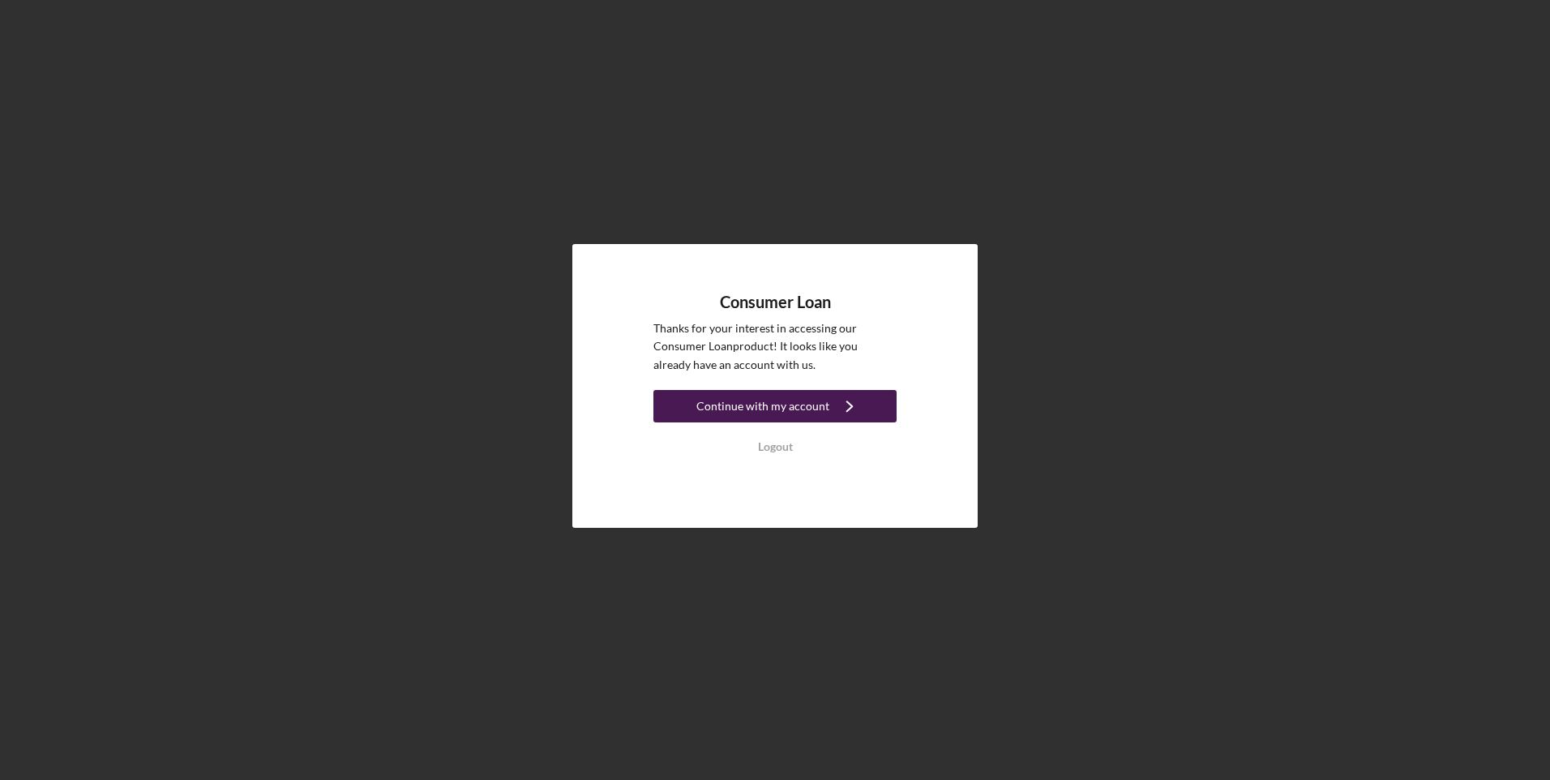
click at [769, 403] on div "Continue with my account" at bounding box center [762, 406] width 133 height 32
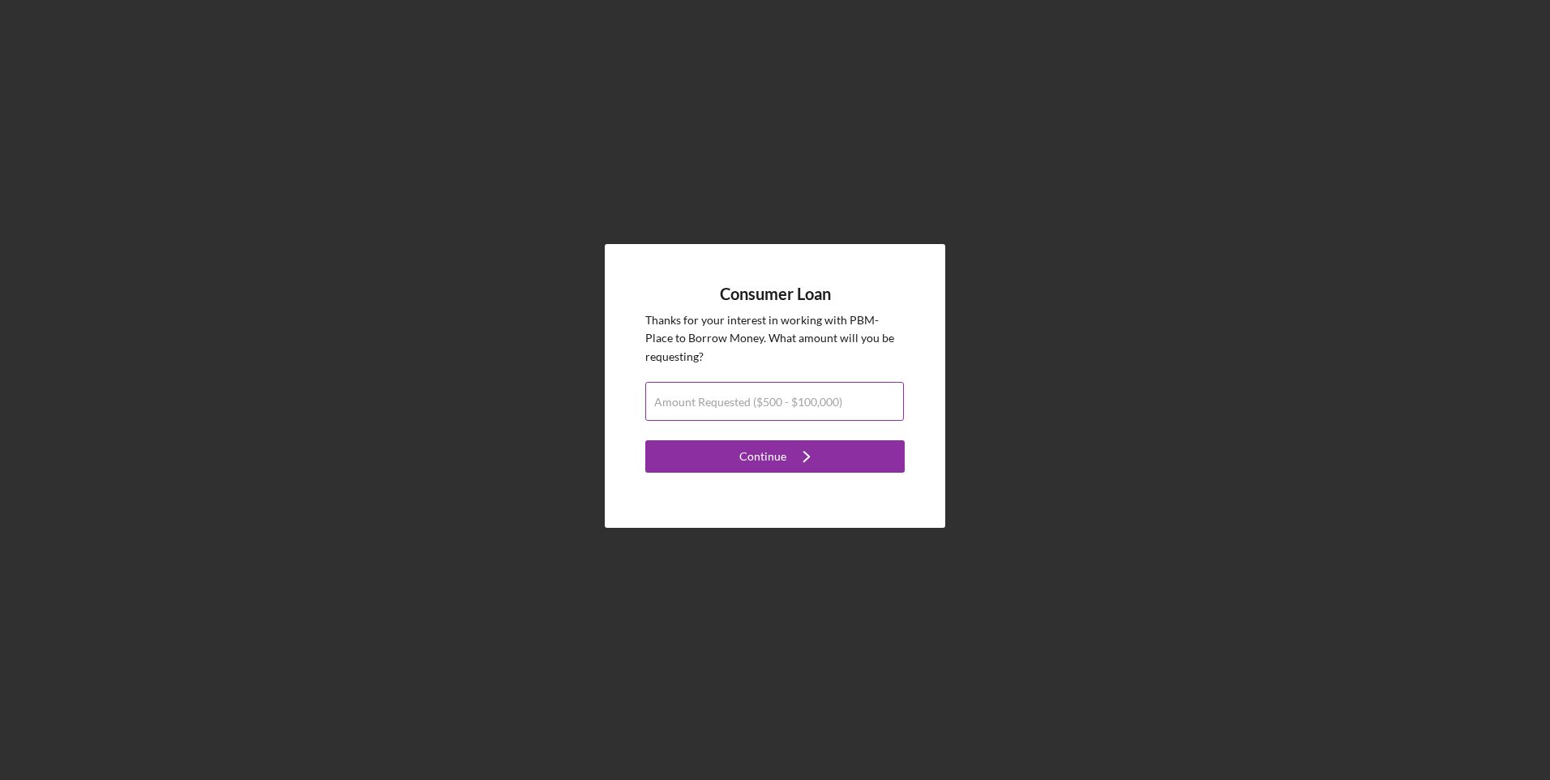
click at [777, 398] on label "Amount Requested ($500 - $100,000)" at bounding box center [748, 402] width 188 height 13
click at [777, 398] on input "Amount Requested ($500 - $100,000)" at bounding box center [774, 401] width 259 height 39
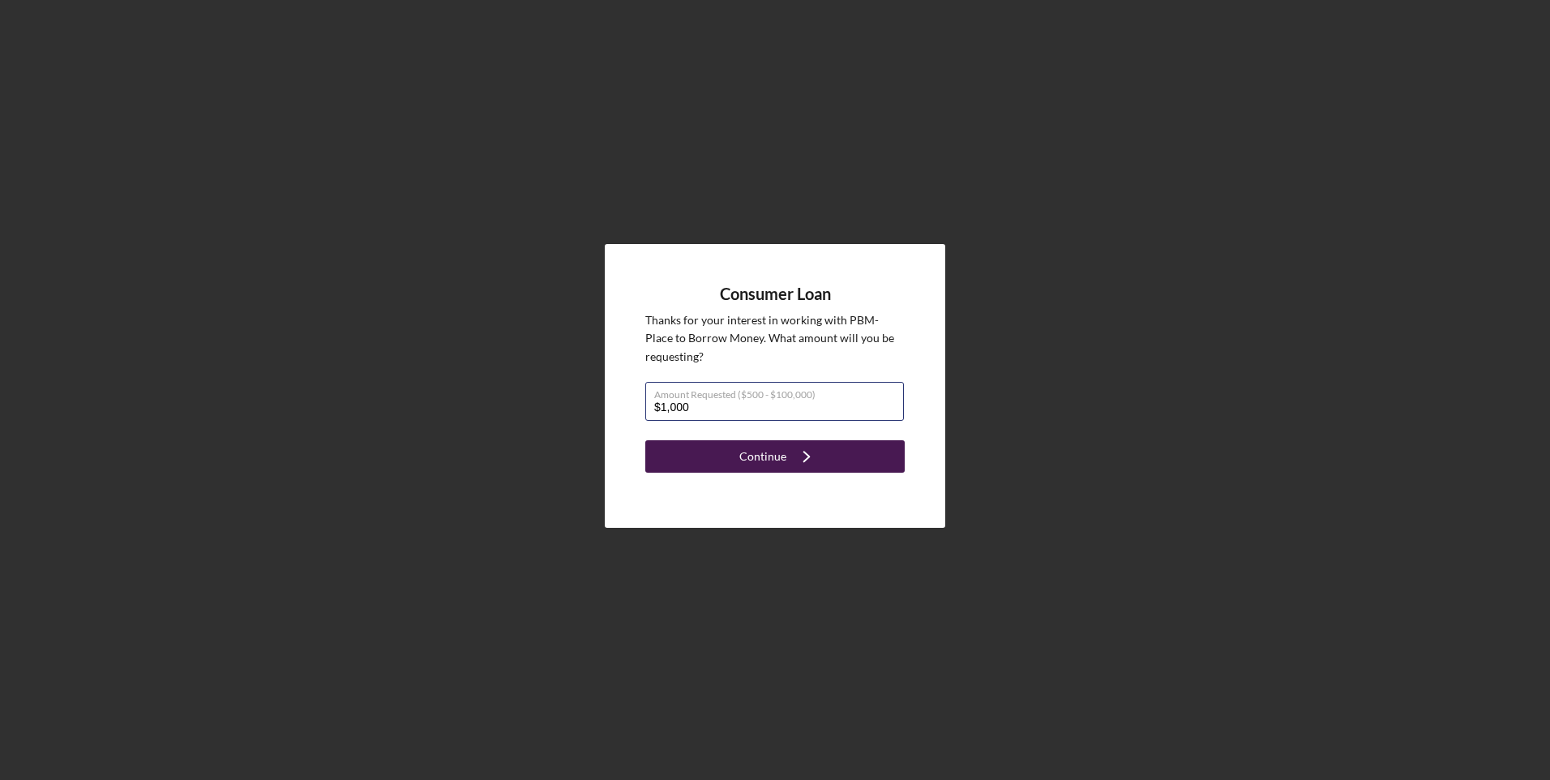
type input "$1,000"
click at [826, 452] on button "Continue Icon/Navigate" at bounding box center [774, 456] width 259 height 32
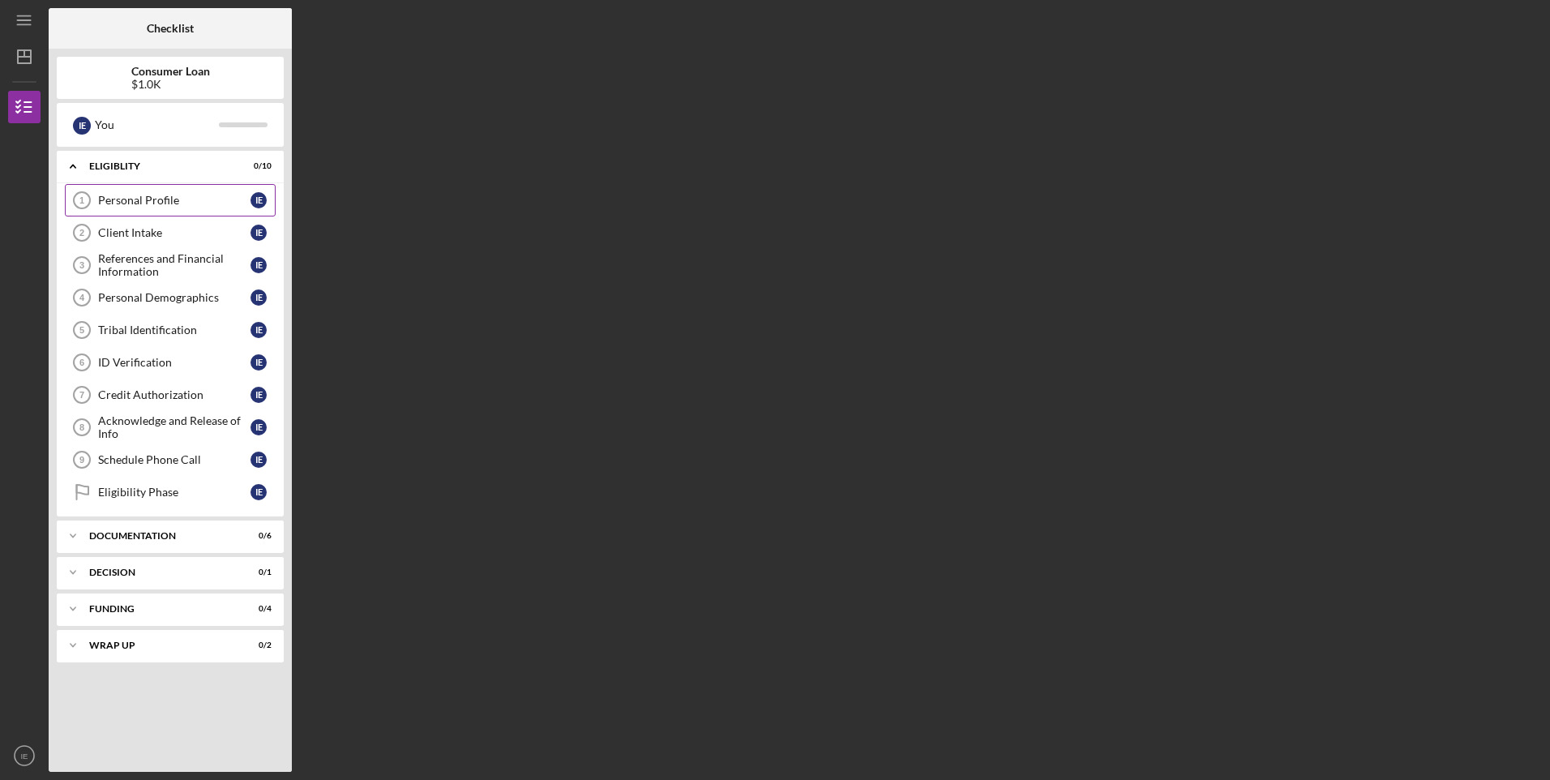
click at [152, 191] on link "Personal Profile 1 Personal Profile I E" at bounding box center [170, 200] width 211 height 32
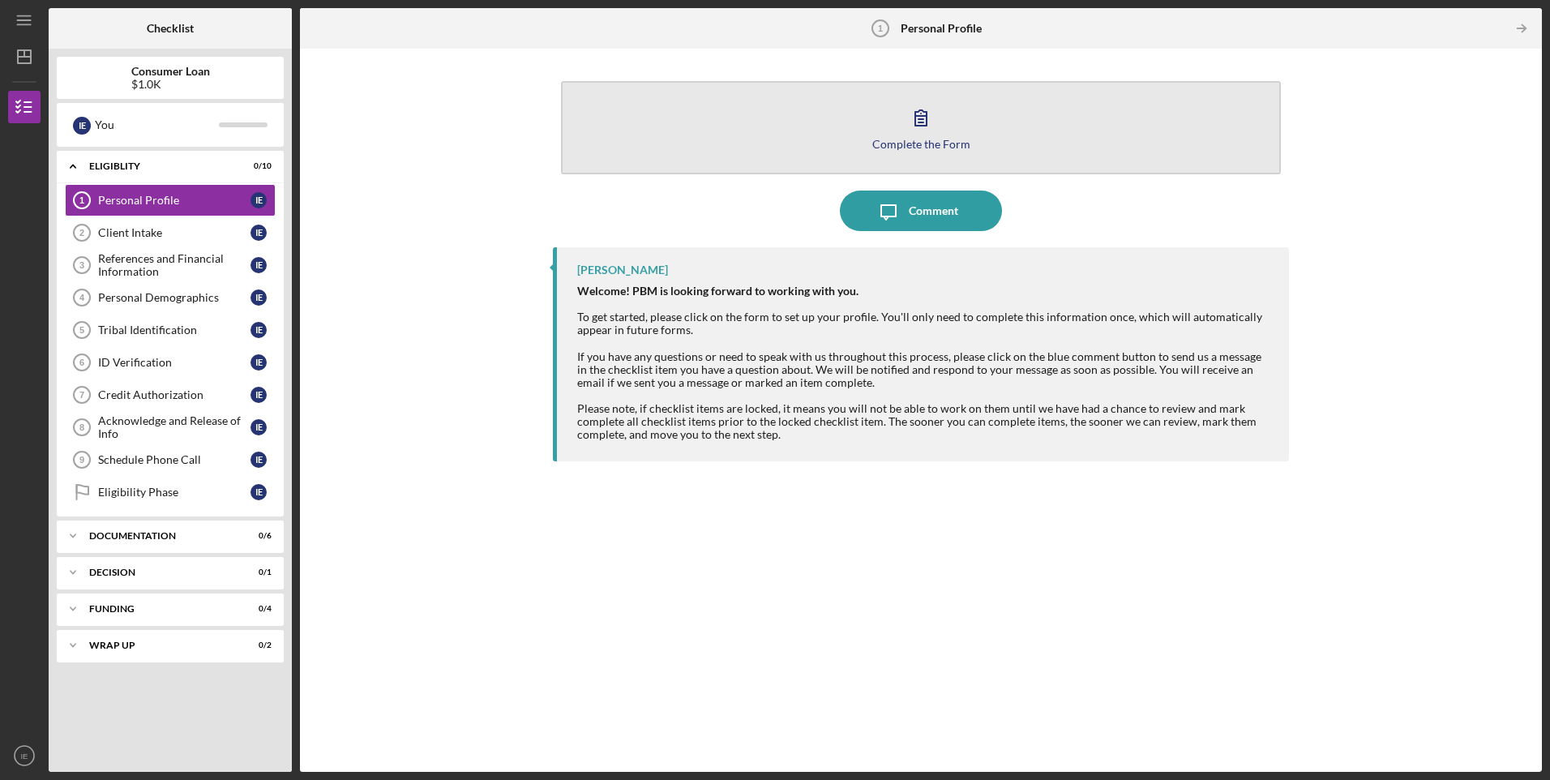
click at [912, 155] on button "Complete the Form Form" at bounding box center [920, 127] width 719 height 93
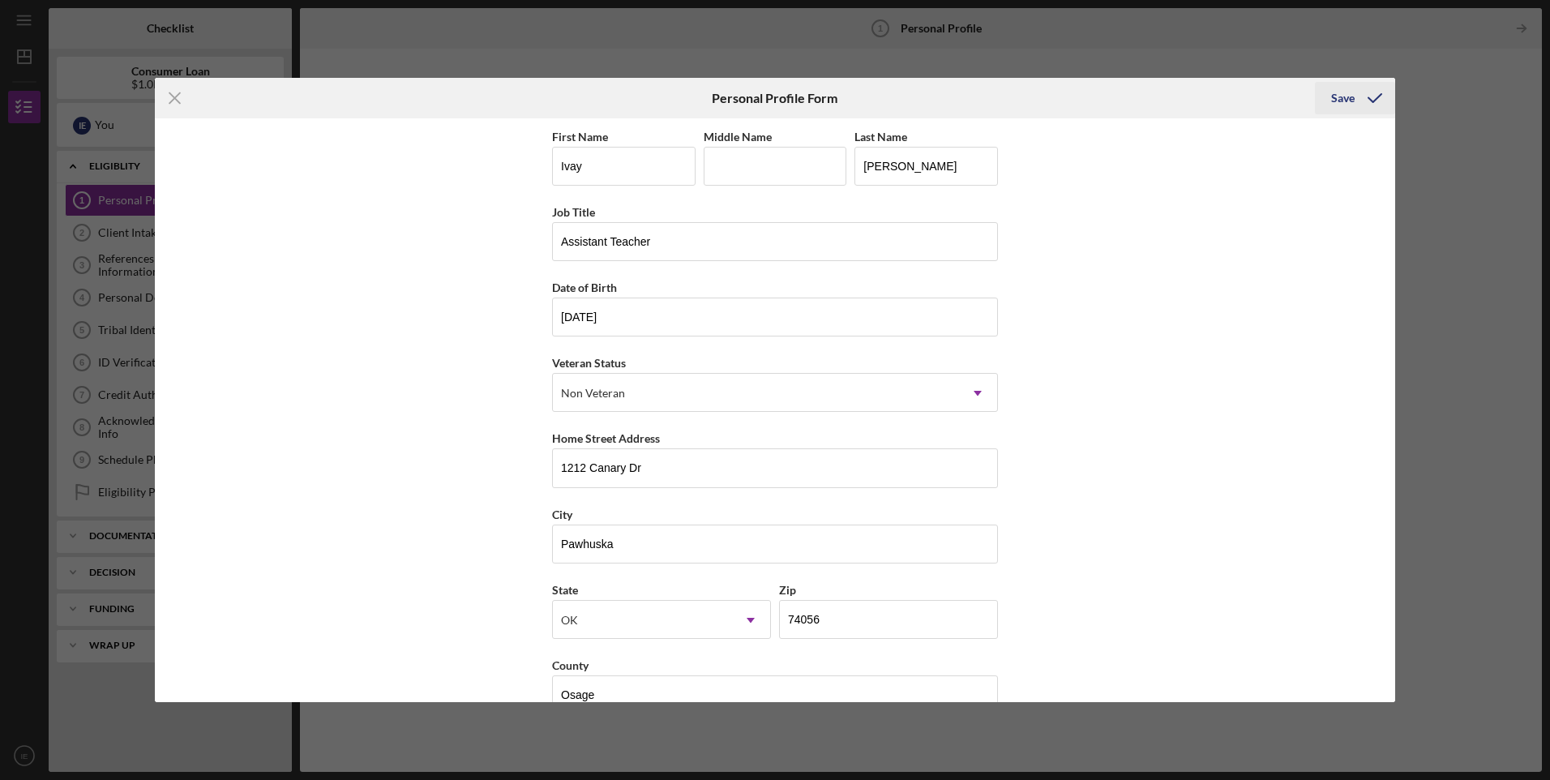
click at [1353, 85] on div "Save" at bounding box center [1343, 98] width 24 height 32
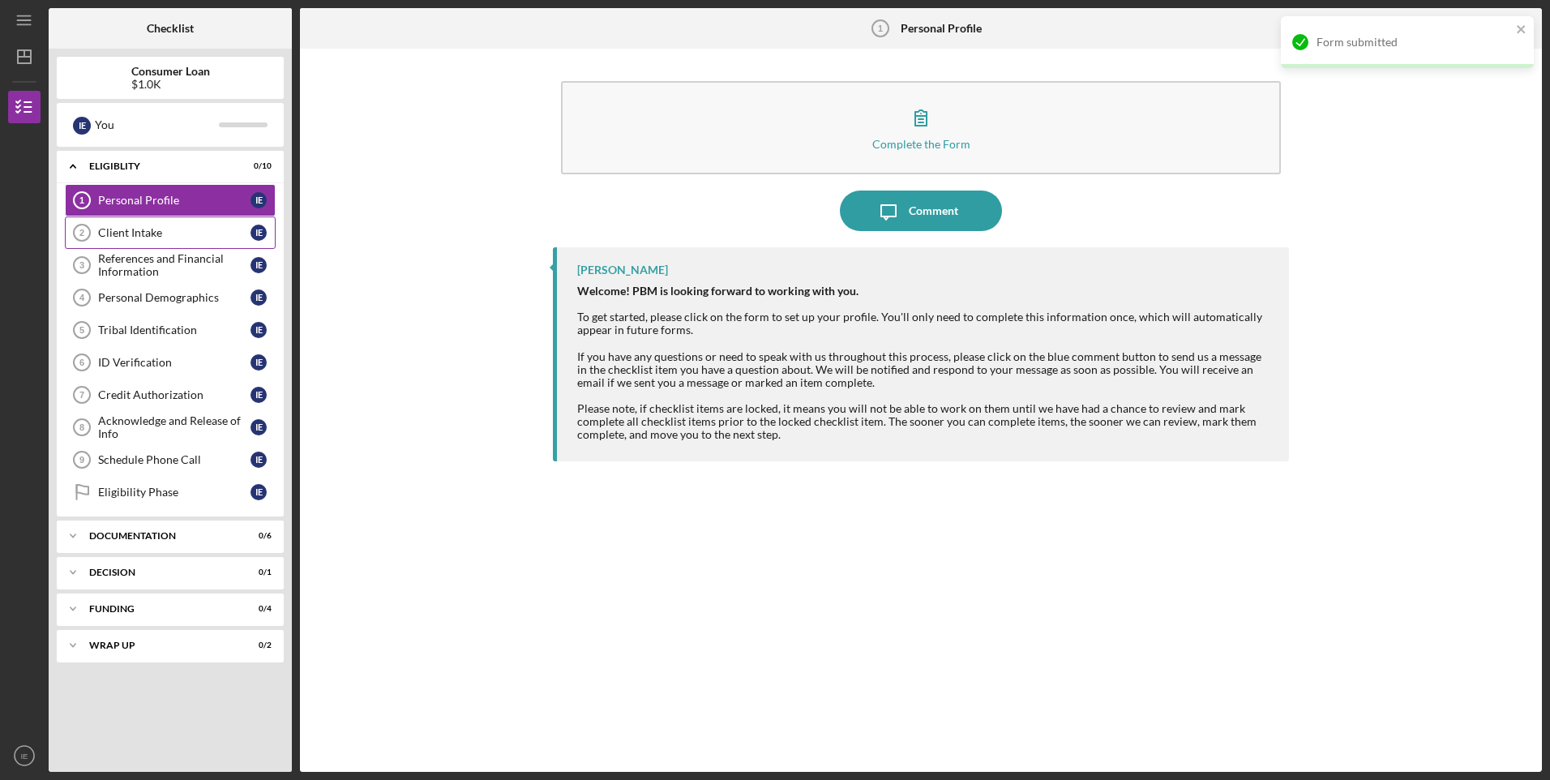
click at [144, 226] on div "Client Intake" at bounding box center [174, 232] width 152 height 13
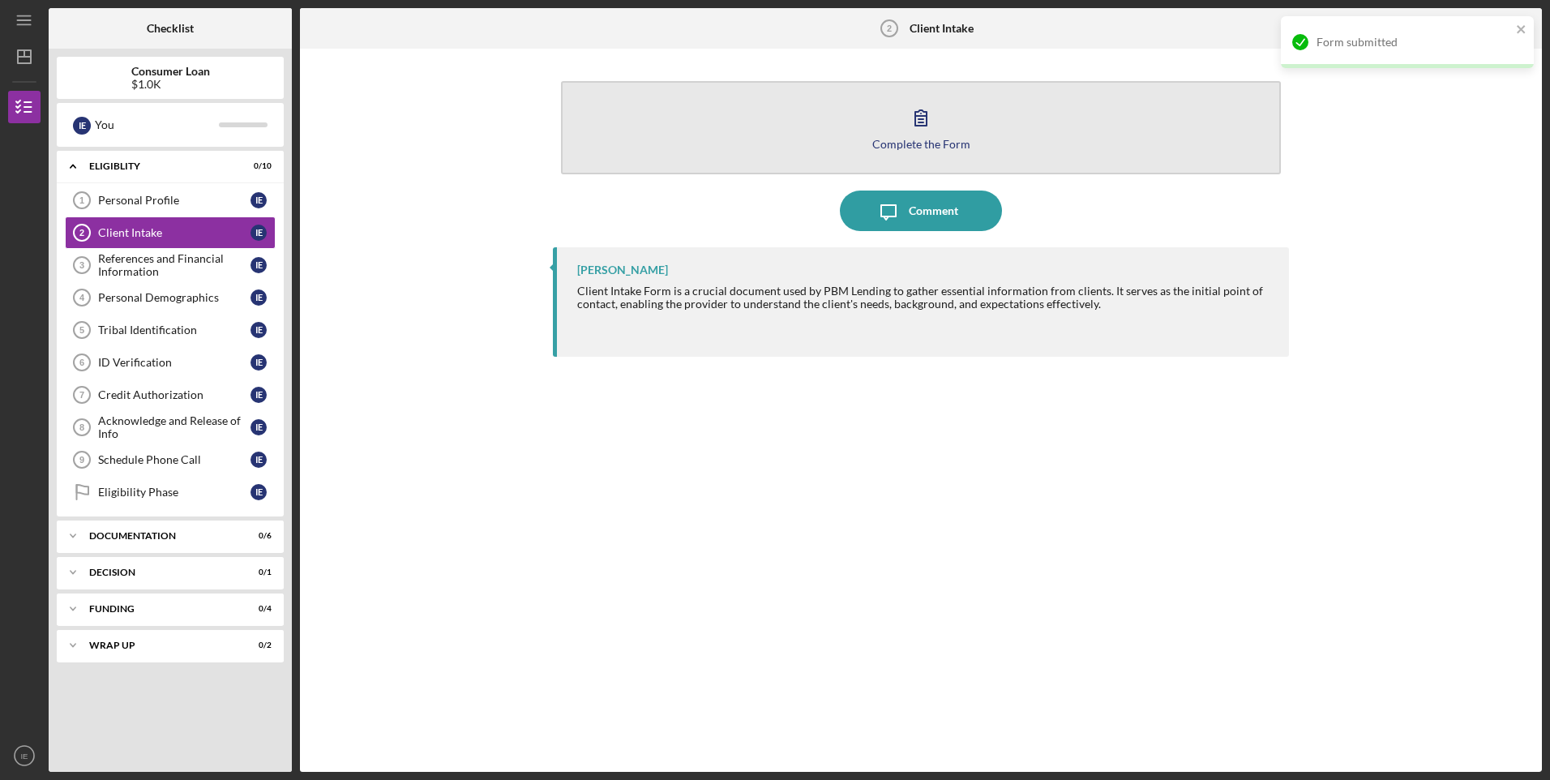
click at [924, 144] on div "Complete the Form" at bounding box center [921, 144] width 98 height 12
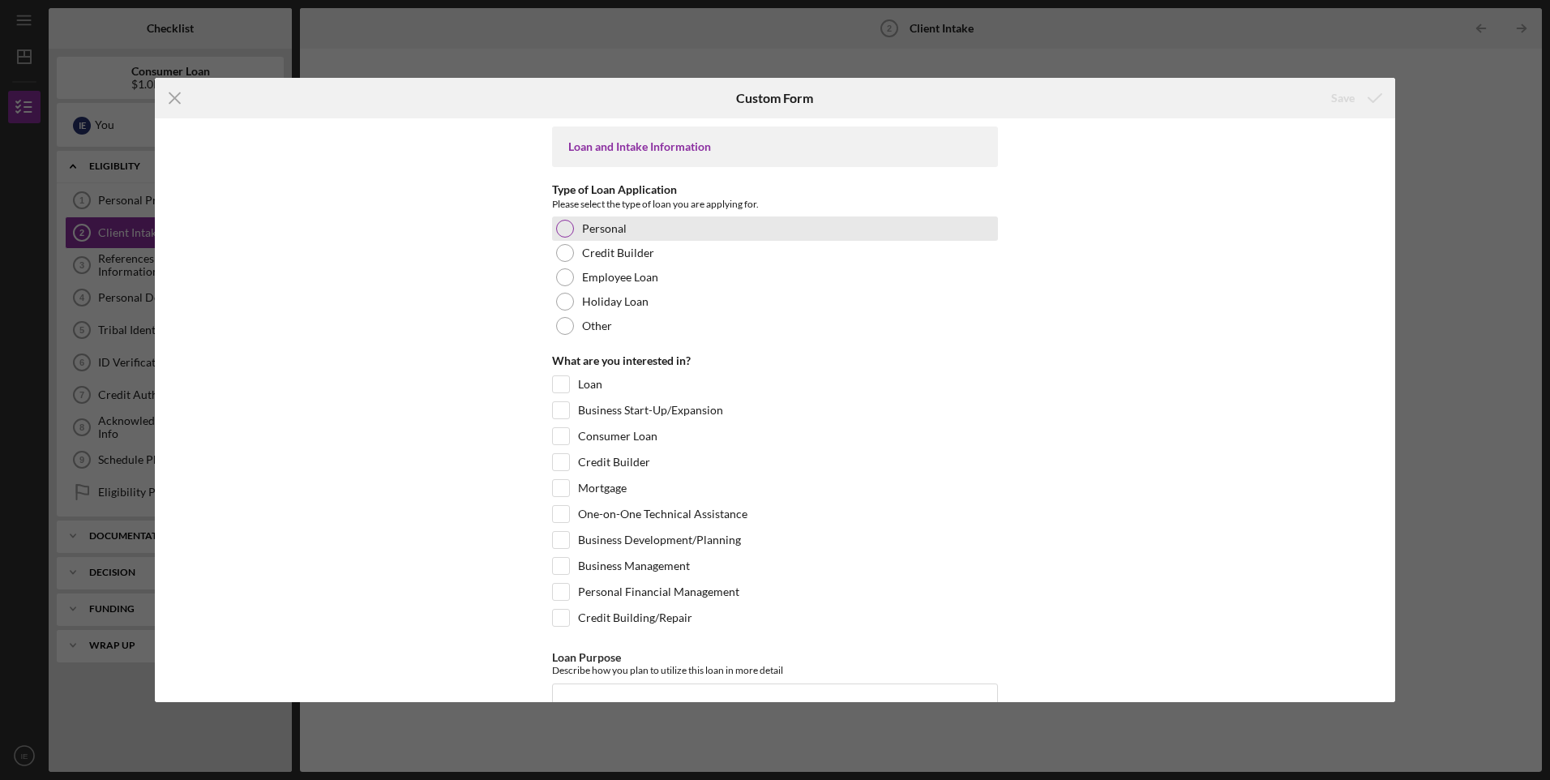
click at [604, 229] on label "Personal" at bounding box center [604, 228] width 45 height 13
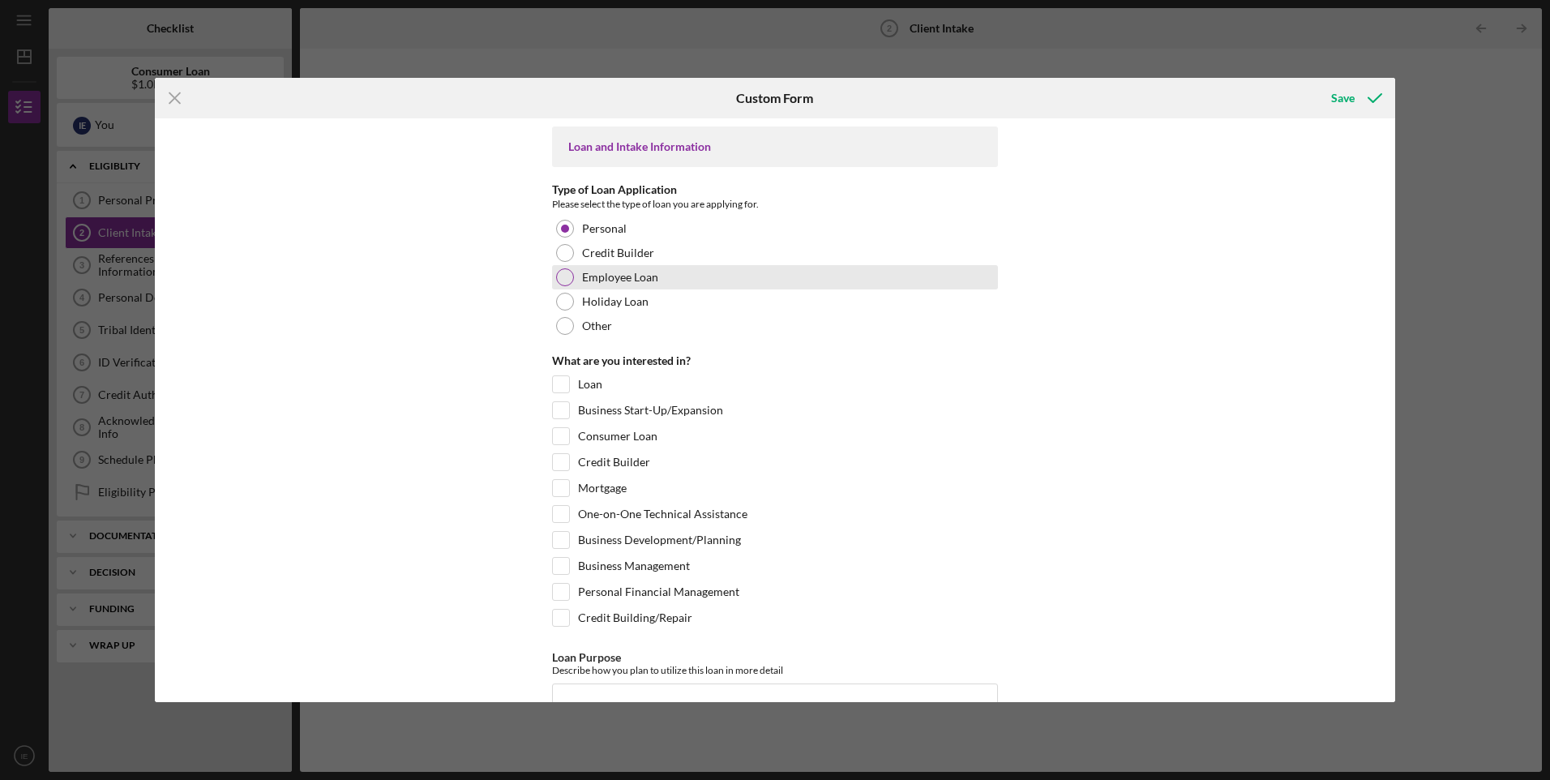
click at [663, 285] on div "Employee Loan" at bounding box center [775, 277] width 446 height 24
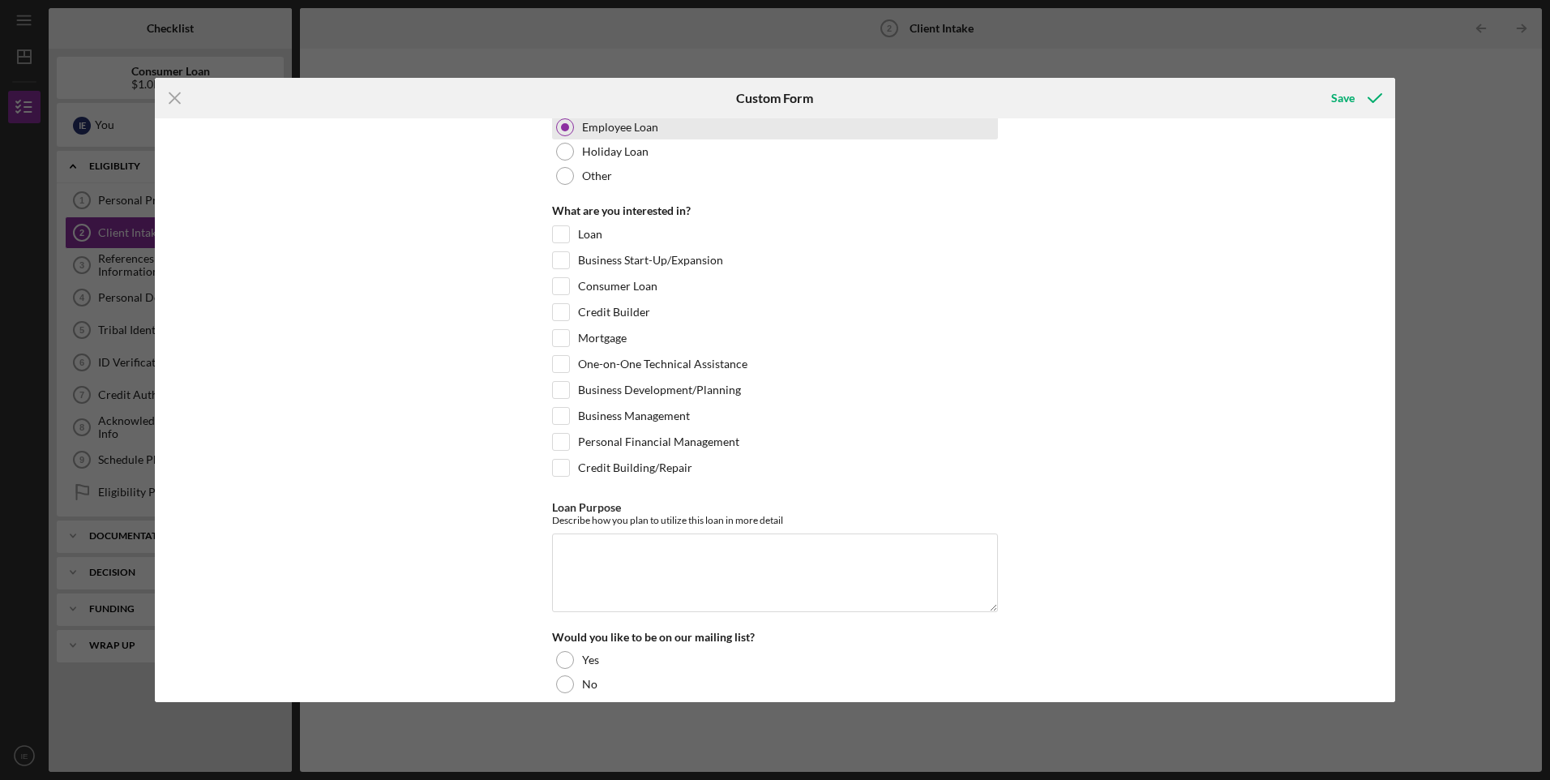
scroll to position [162, 0]
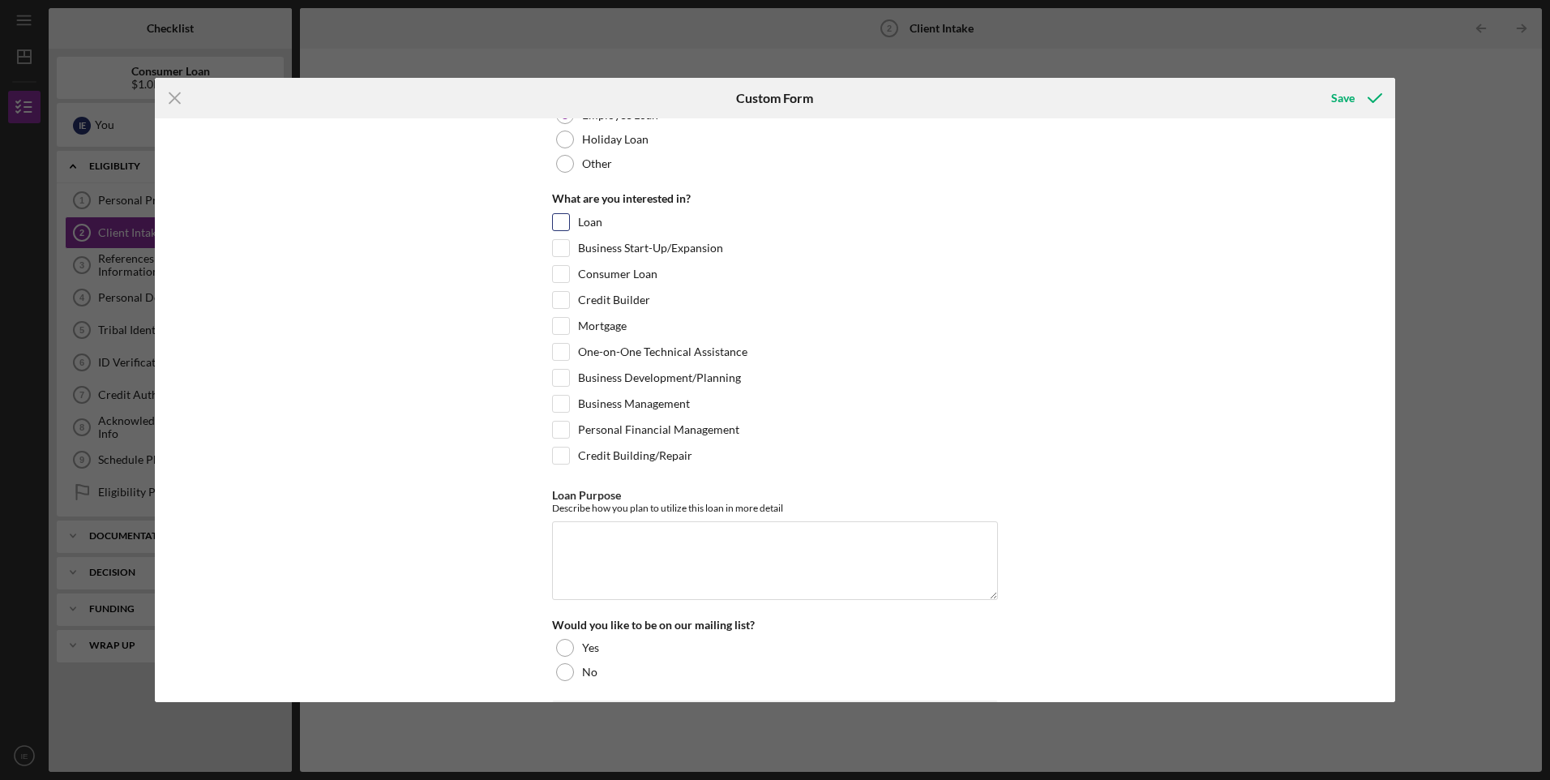
click at [647, 230] on div "Loan" at bounding box center [775, 226] width 446 height 26
click at [590, 215] on label "Loan" at bounding box center [590, 222] width 24 height 16
click at [569, 215] on input "Loan" at bounding box center [561, 222] width 16 height 16
checkbox input "true"
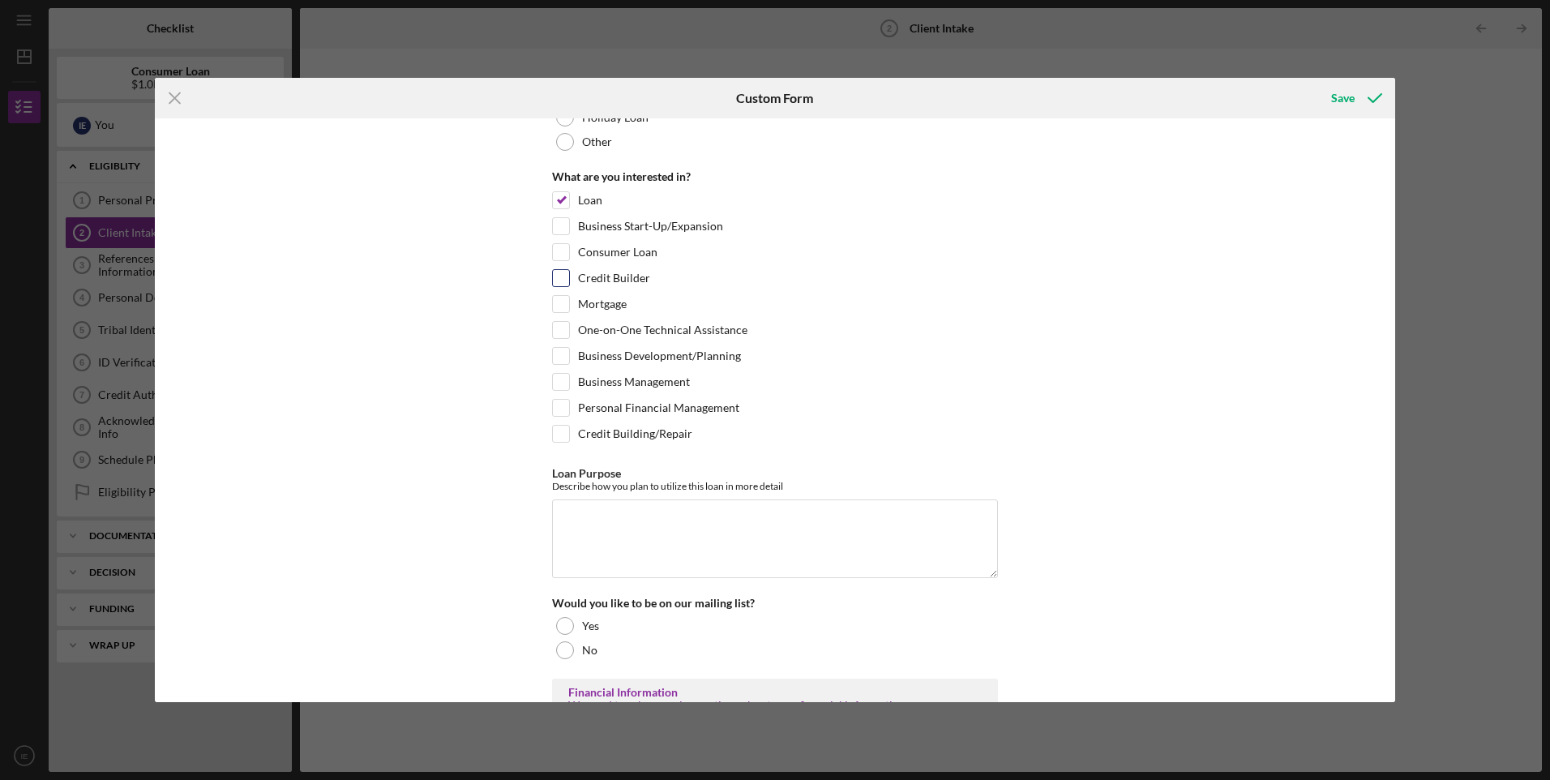
click at [644, 301] on div "What are you interested in? Loan Business Start-Up/Expansion Consumer Loan Cred…" at bounding box center [775, 310] width 446 height 281
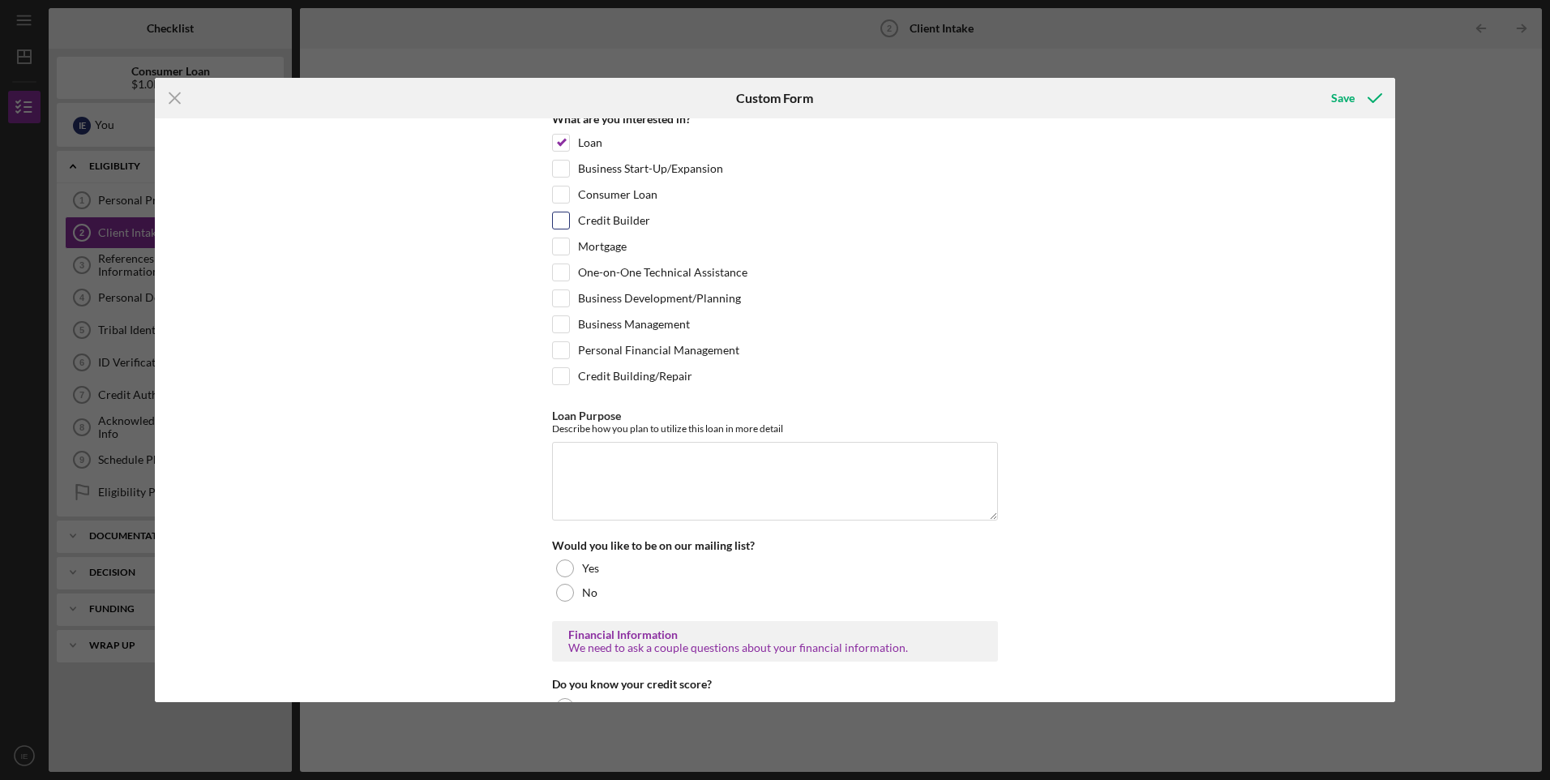
scroll to position [243, 0]
click at [604, 224] on label "Credit Builder" at bounding box center [614, 219] width 72 height 16
click at [569, 224] on input "Credit Builder" at bounding box center [561, 219] width 16 height 16
checkbox input "true"
click at [622, 351] on label "Personal Financial Management" at bounding box center [658, 349] width 161 height 16
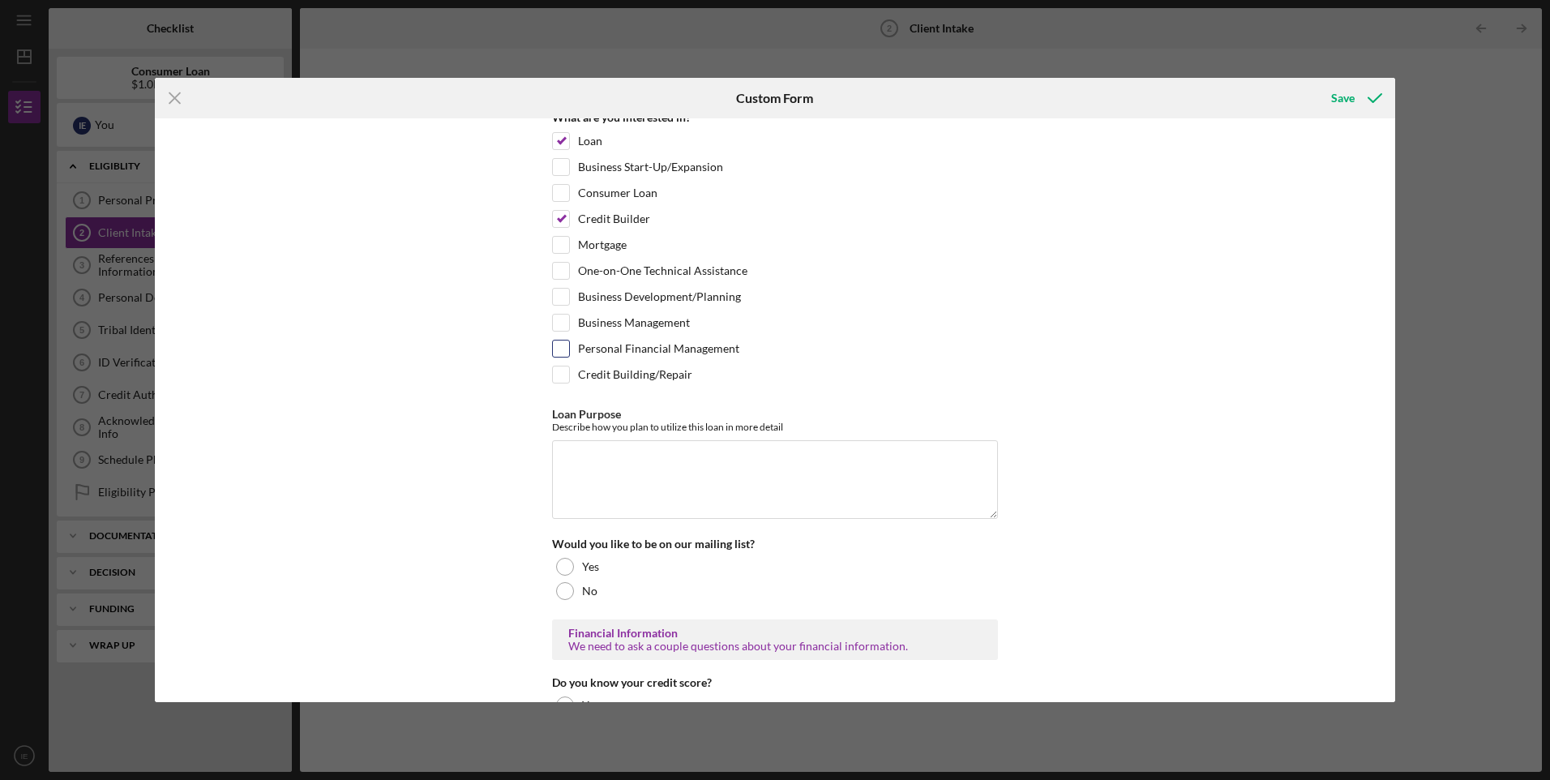
click at [569, 351] on input "Personal Financial Management" at bounding box center [561, 349] width 16 height 16
checkbox input "true"
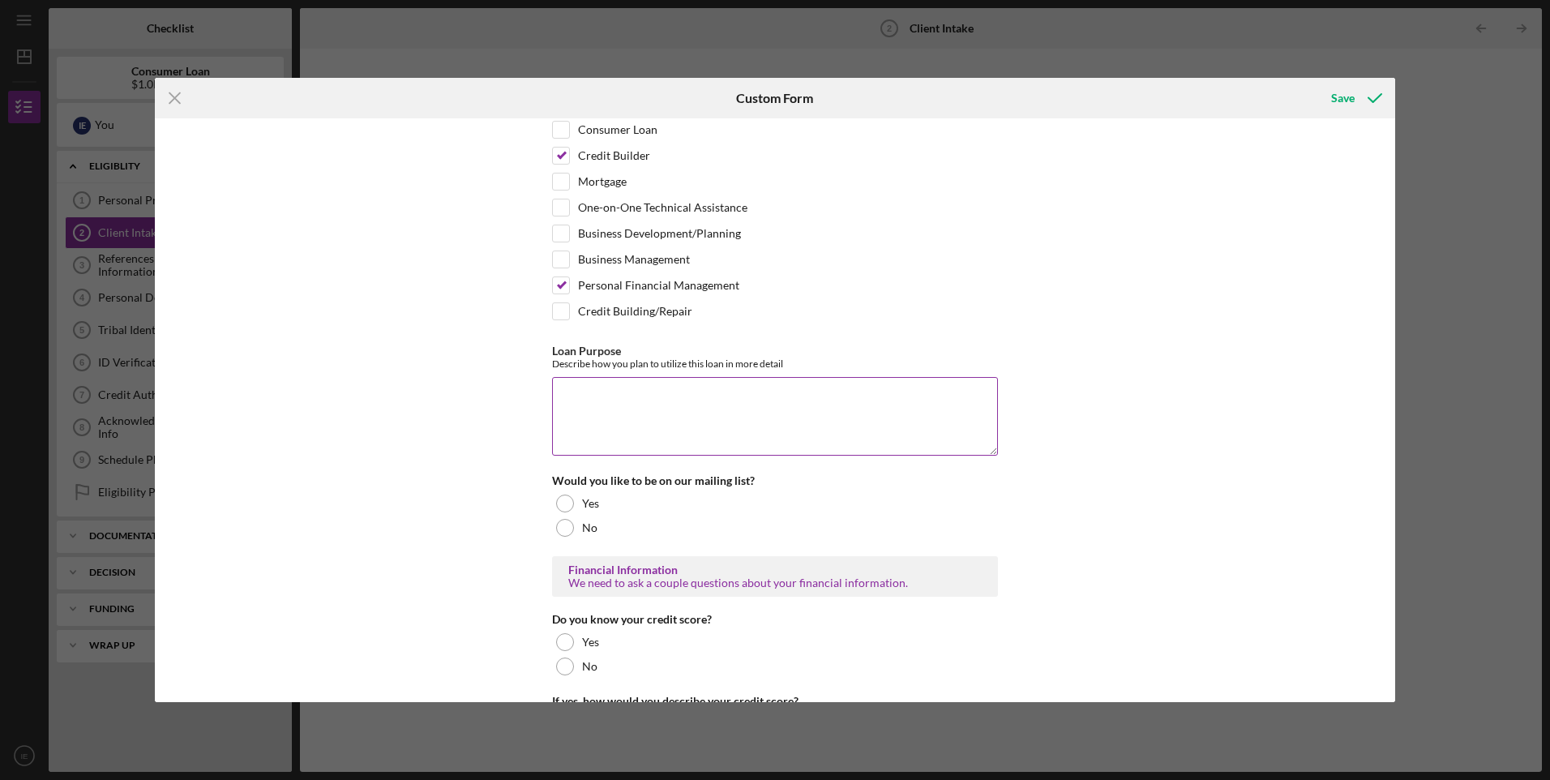
scroll to position [486, 0]
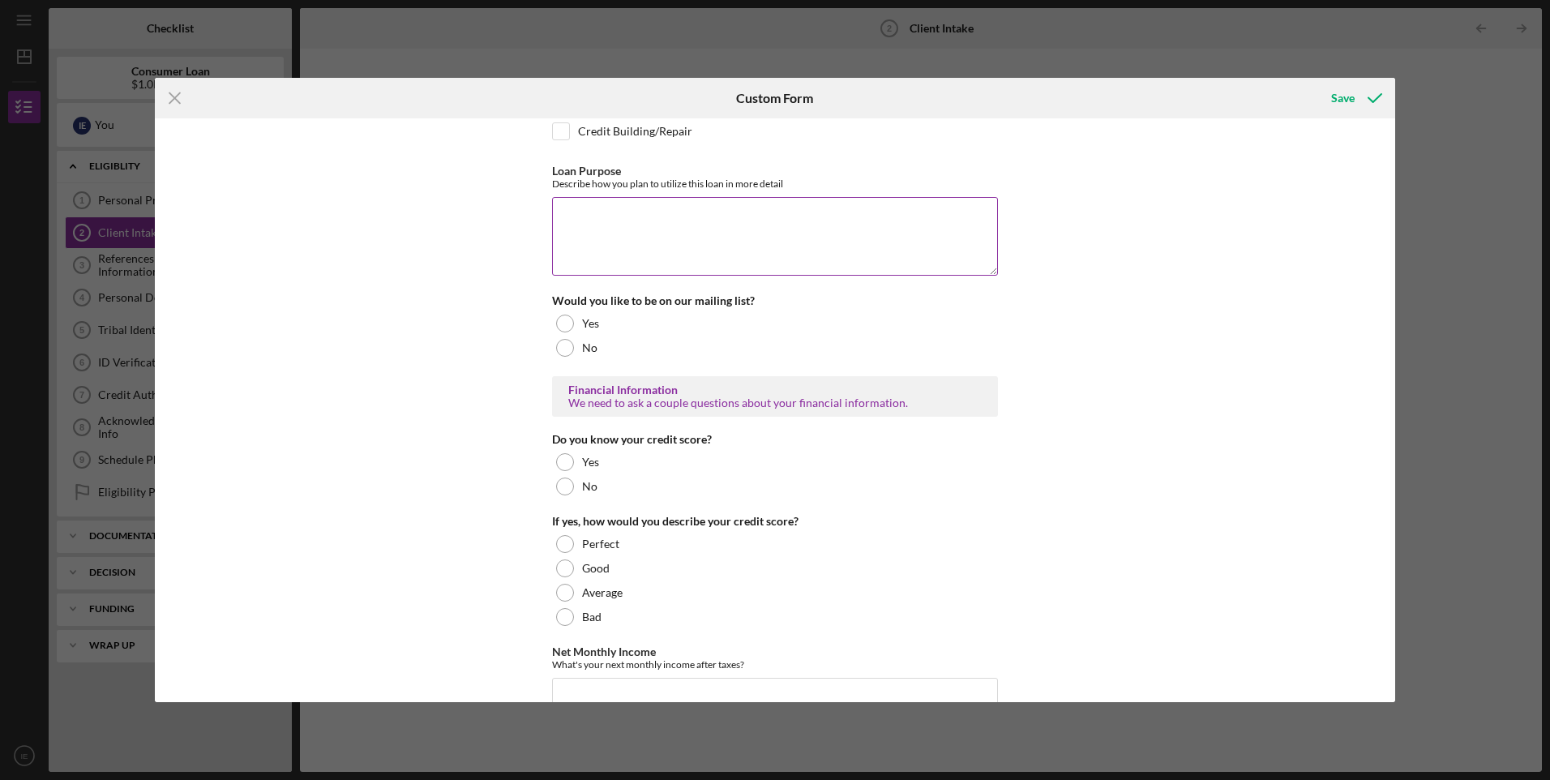
click at [584, 247] on textarea "Loan Purpose" at bounding box center [775, 236] width 446 height 78
type textarea "M"
type textarea "P"
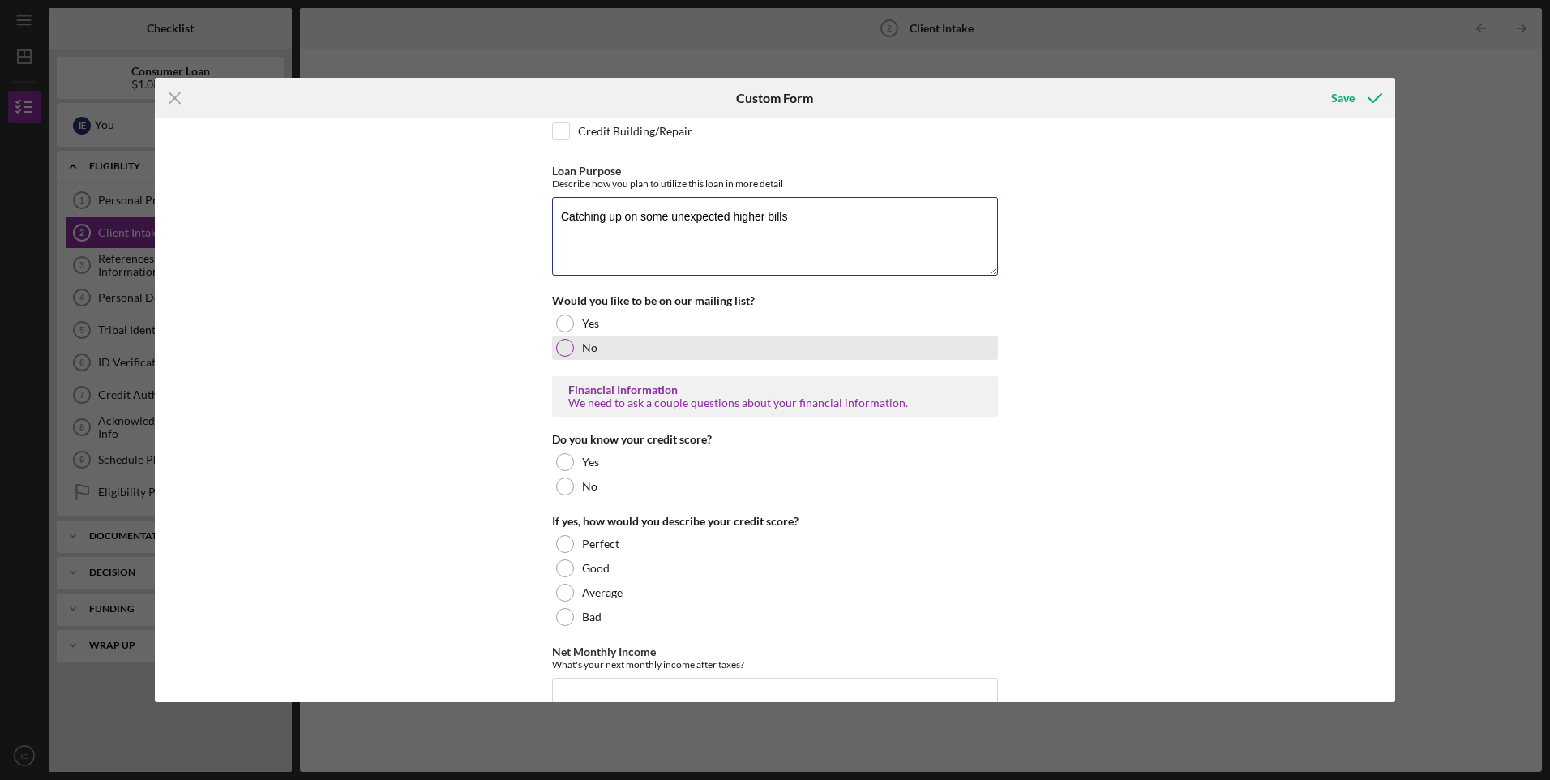
type textarea "Catching up on some unexpected higher bills"
click at [622, 341] on div "No" at bounding box center [775, 348] width 446 height 24
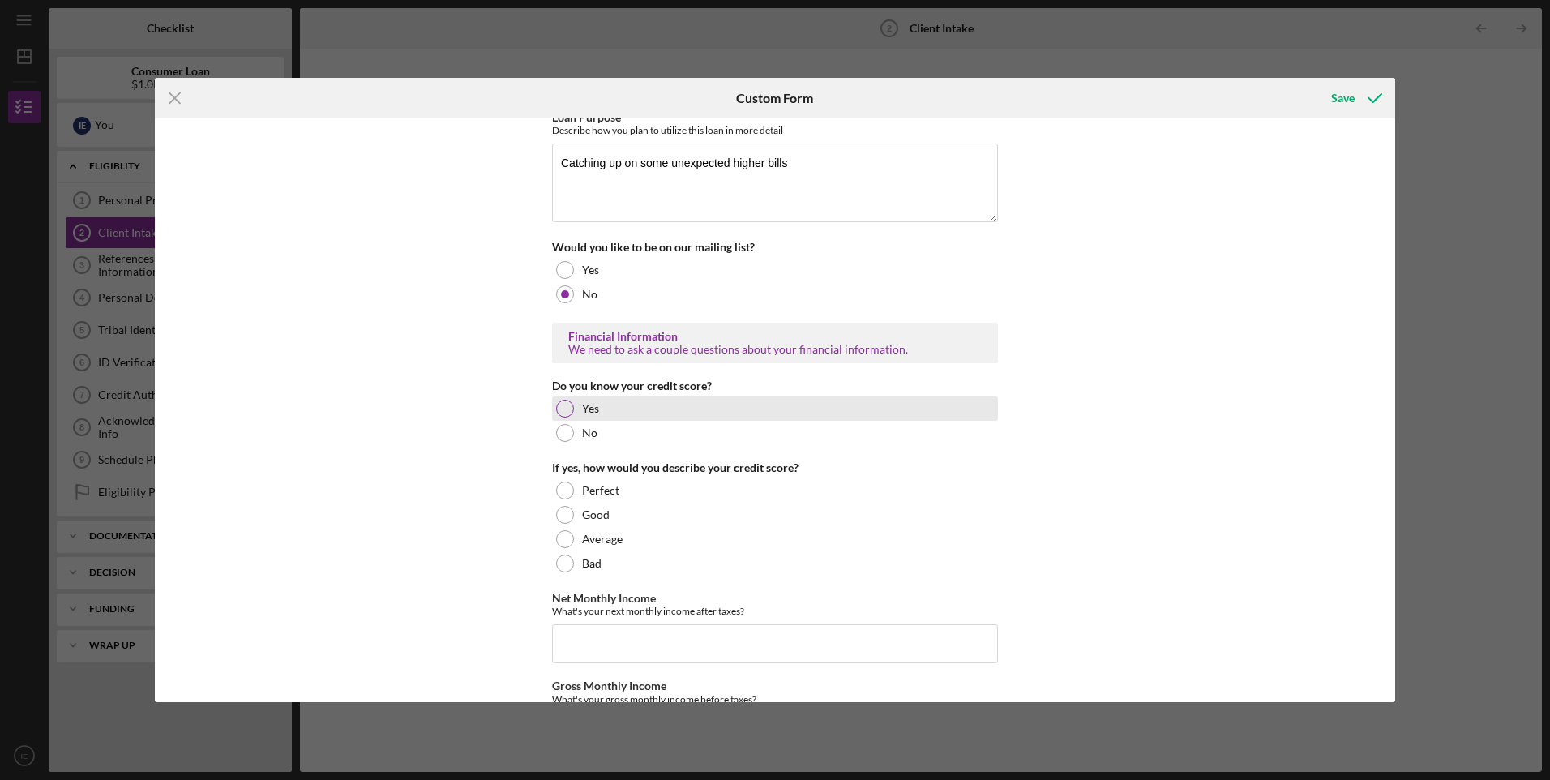
scroll to position [568, 0]
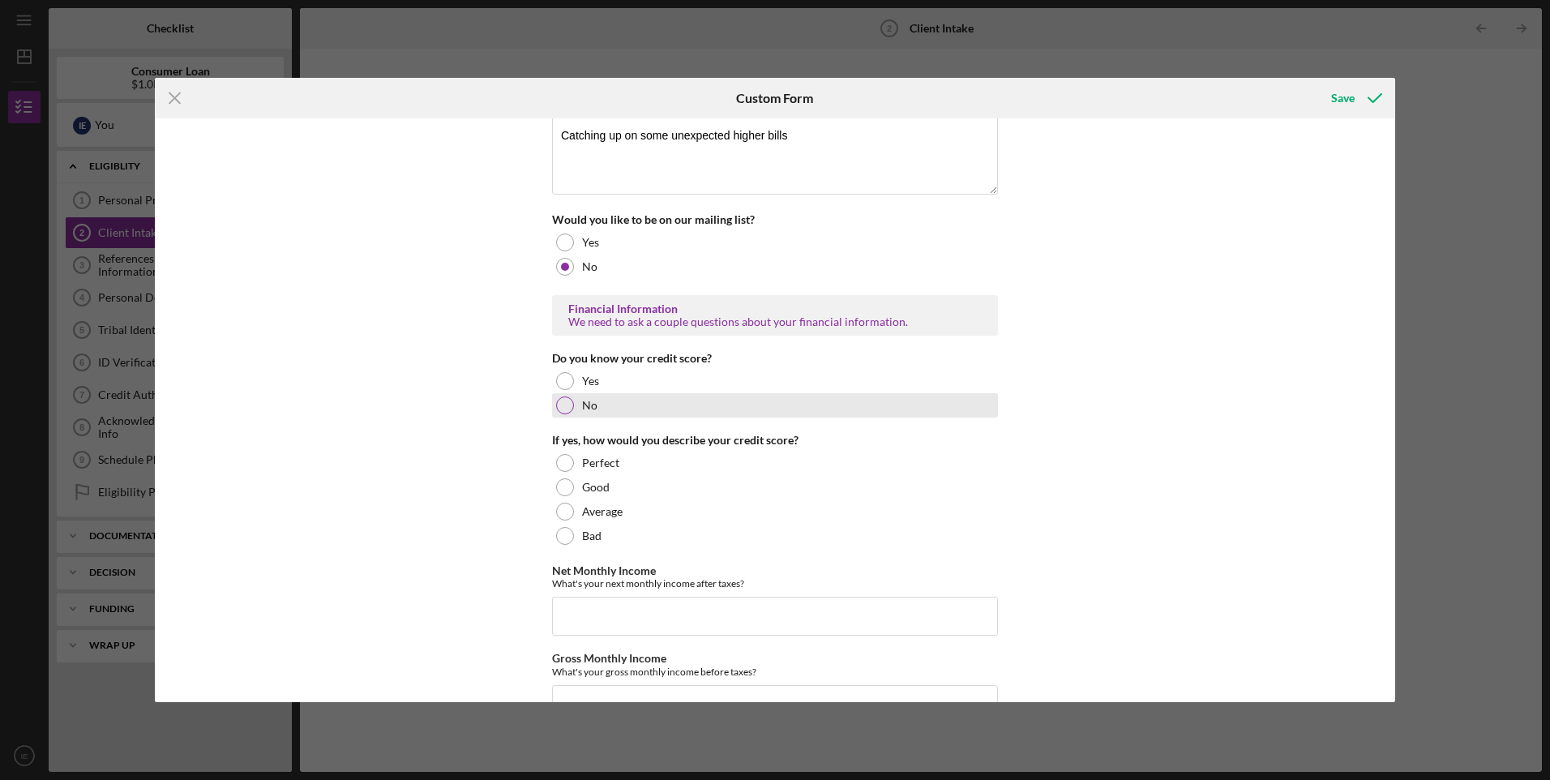
click at [630, 401] on div "No" at bounding box center [775, 405] width 446 height 24
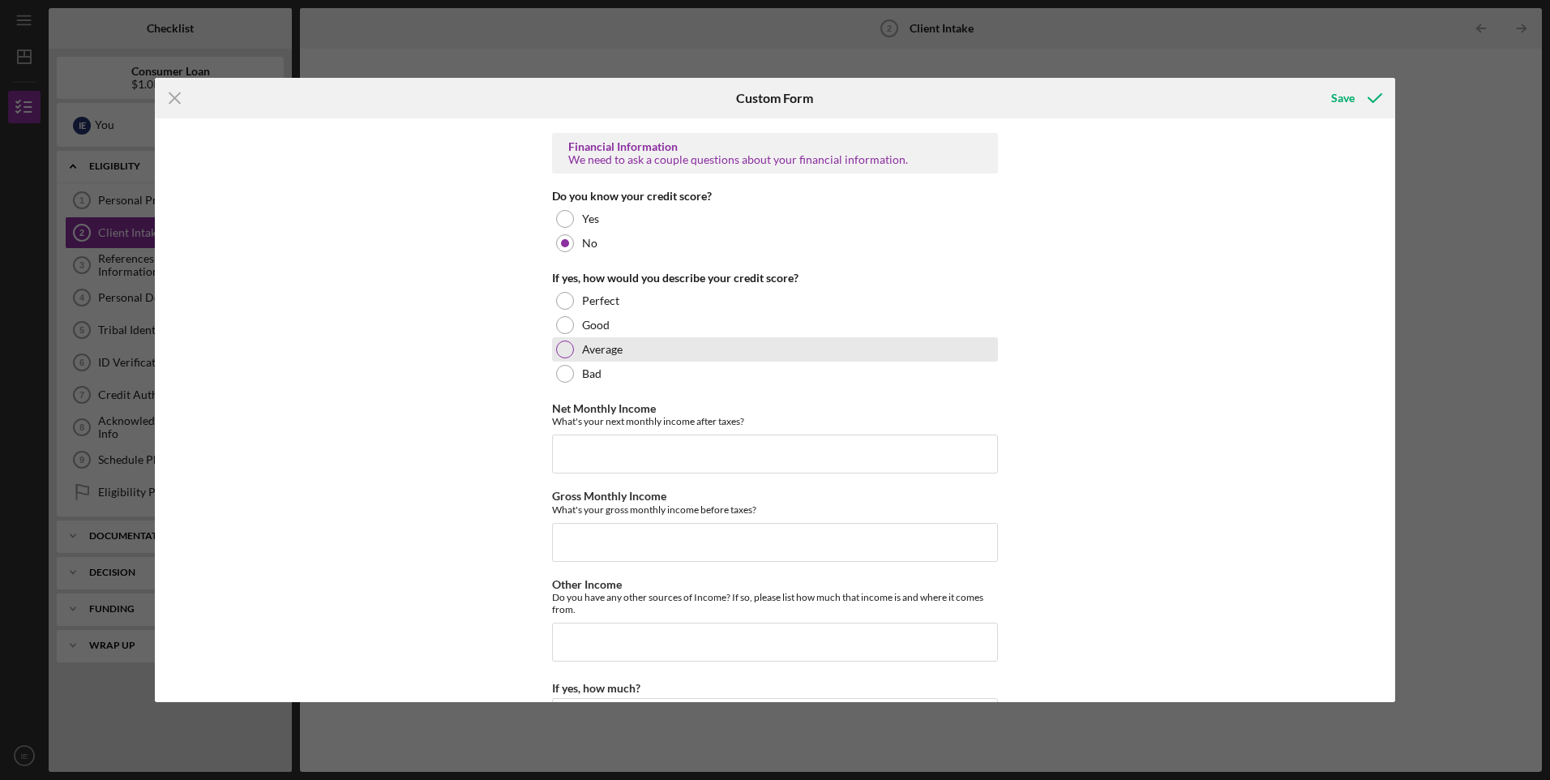
click at [609, 354] on label "Average" at bounding box center [602, 349] width 41 height 13
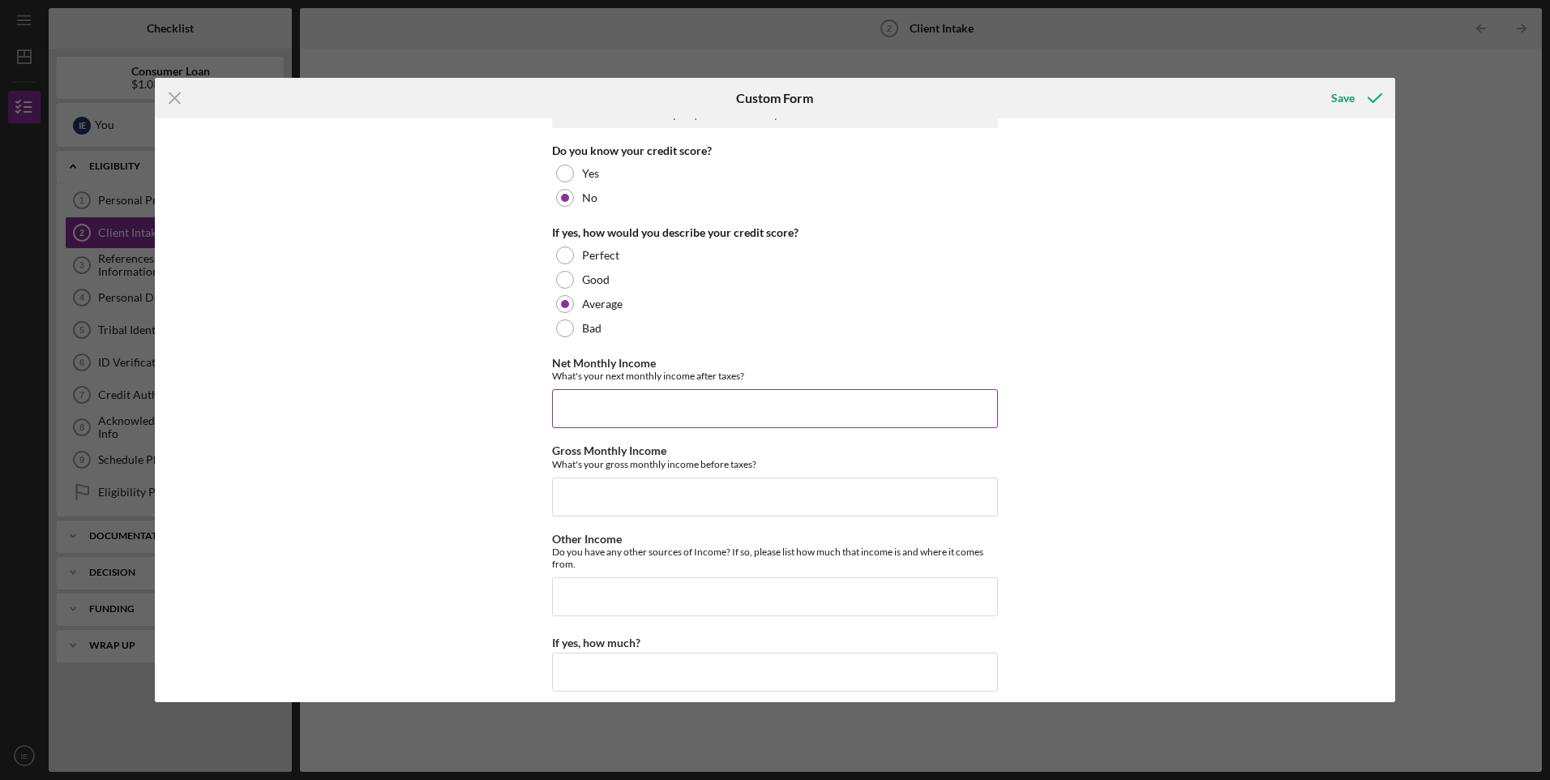
scroll to position [892, 0]
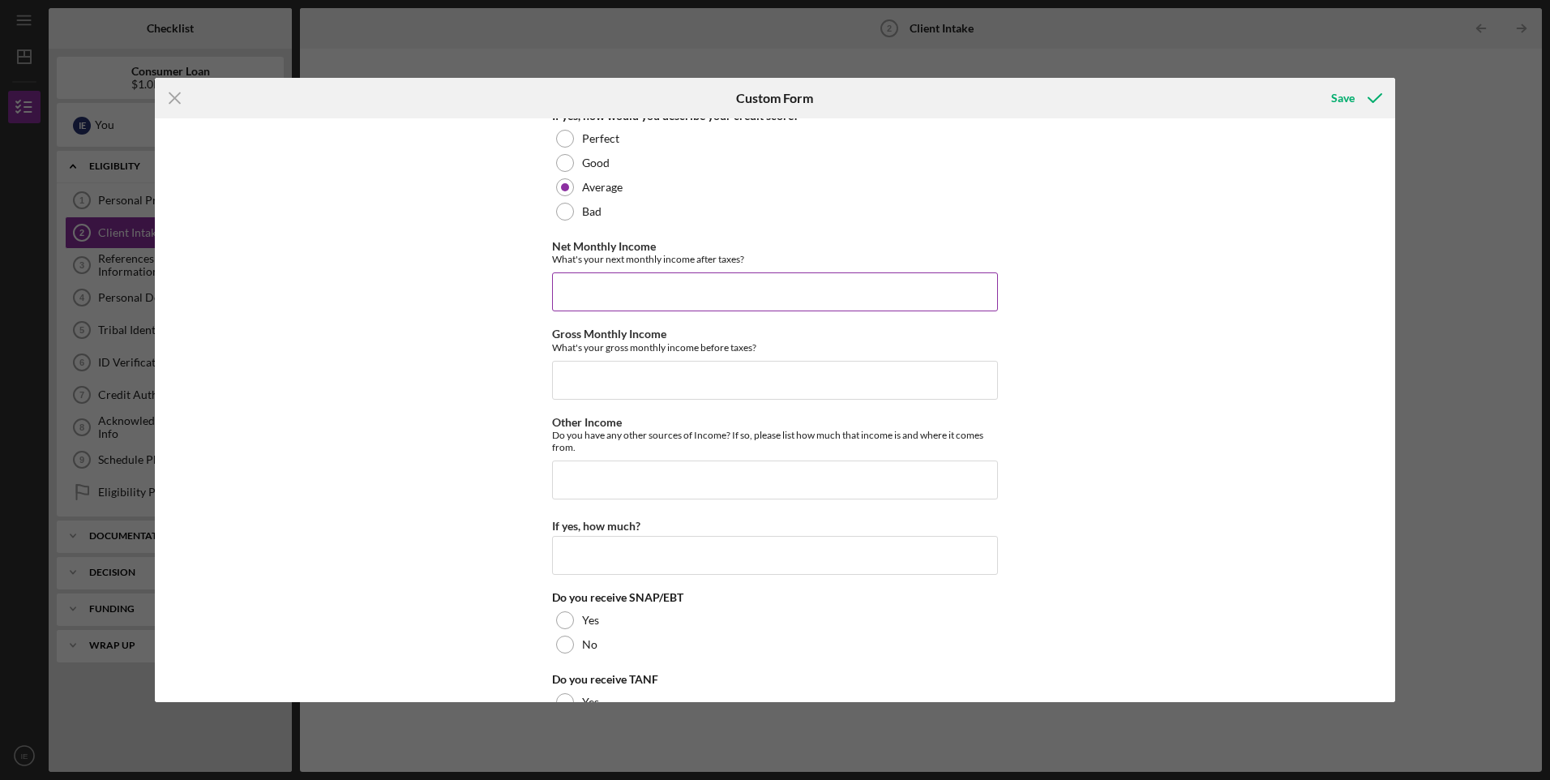
click at [591, 304] on input "Net Monthly Income" at bounding box center [775, 291] width 446 height 39
click at [566, 639] on div at bounding box center [565, 645] width 18 height 18
click at [1325, 33] on div "Icon/Menu Close Custom Form Save Loan and Intake Information Type of Loan Appli…" at bounding box center [775, 390] width 1550 height 780
click at [170, 96] on icon "Icon/Menu Close" at bounding box center [175, 98] width 41 height 41
